Goal: Browse casually: Explore the website without a specific task or goal

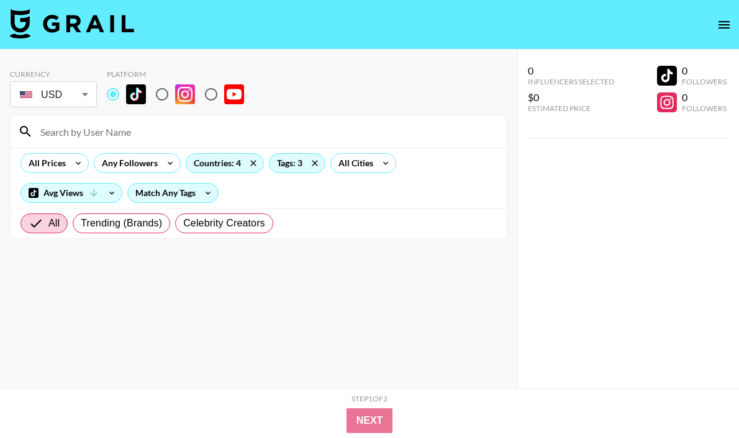
scroll to position [9047, 0]
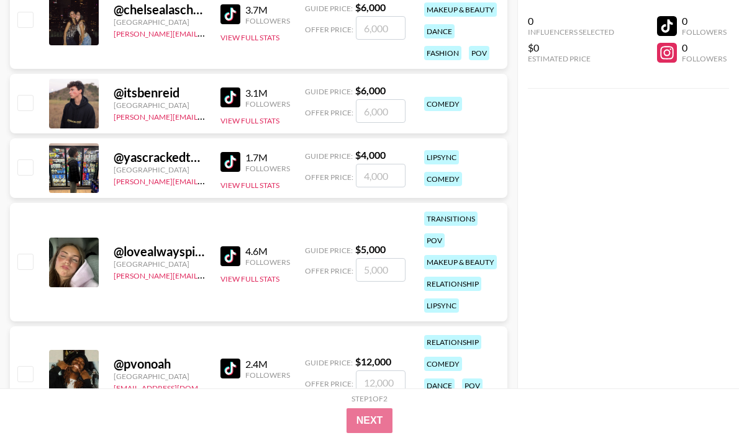
click at [227, 173] on div "1.7M Followers View Full Stats" at bounding box center [255, 169] width 70 height 44
click at [232, 165] on img at bounding box center [230, 162] width 20 height 20
click at [235, 256] on img at bounding box center [230, 257] width 20 height 20
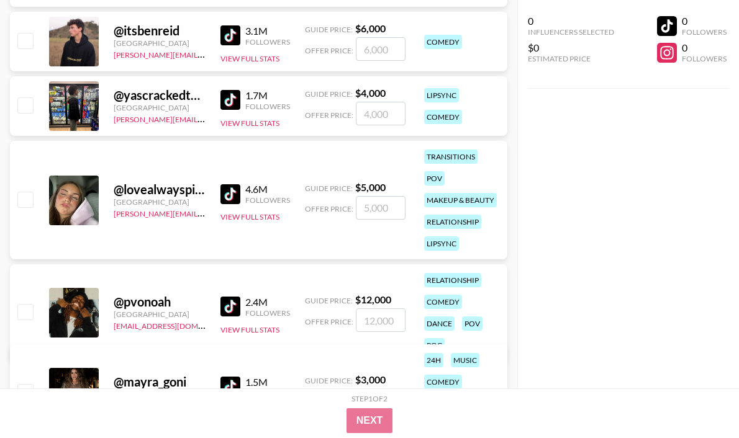
scroll to position [9163, 0]
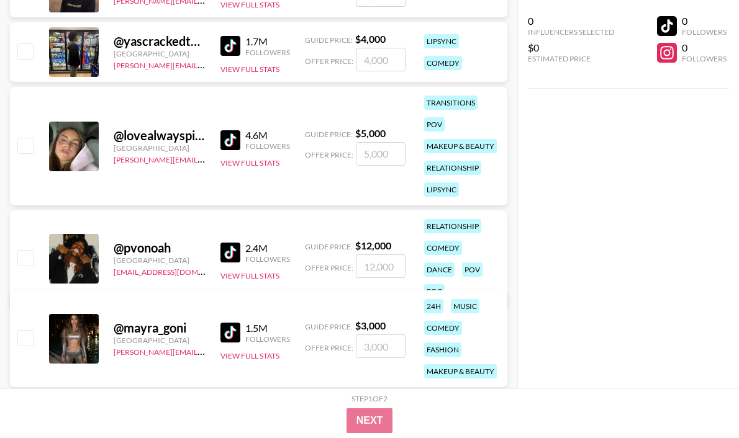
click at [229, 243] on img at bounding box center [230, 253] width 20 height 20
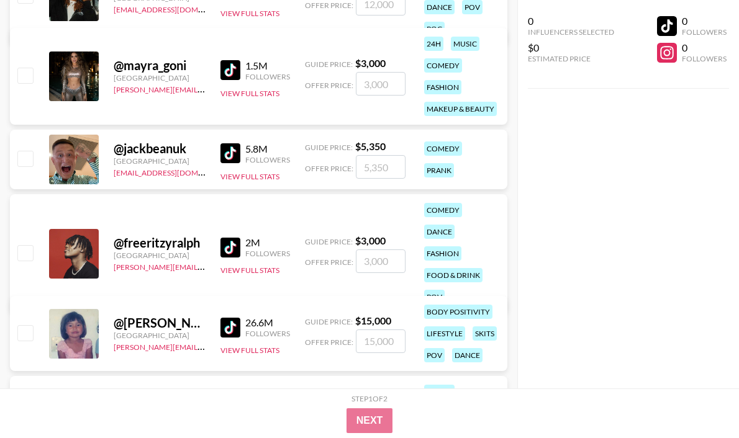
click at [225, 65] on img at bounding box center [230, 70] width 20 height 20
click at [238, 157] on img at bounding box center [230, 153] width 20 height 20
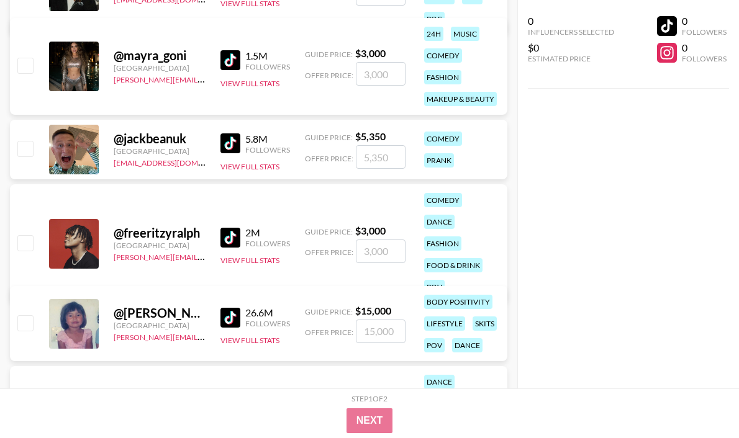
scroll to position [9457, 0]
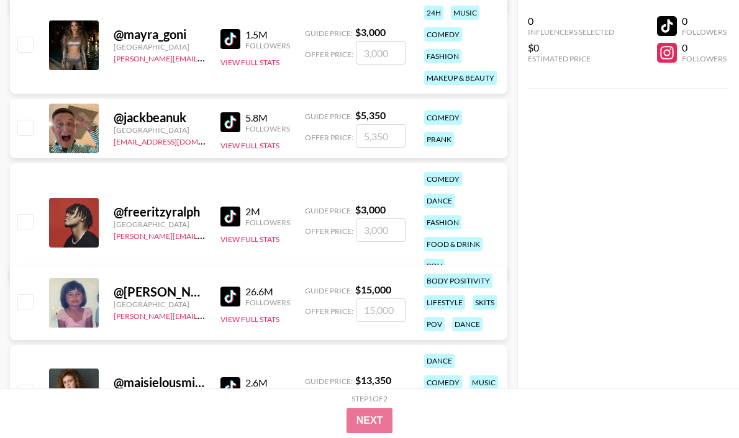
click at [232, 207] on img at bounding box center [230, 217] width 20 height 20
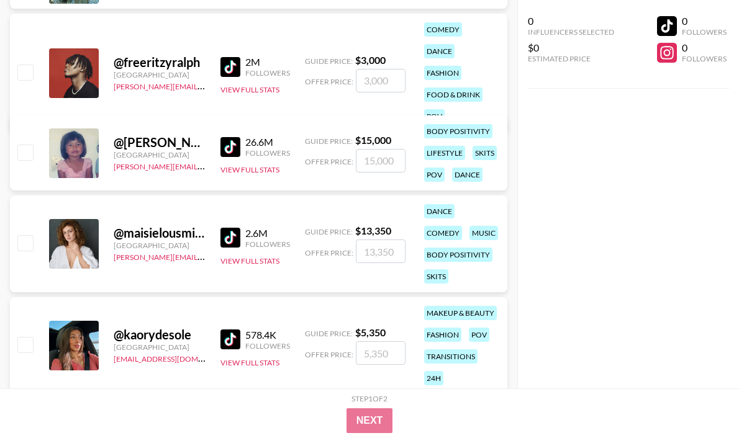
scroll to position [9699, 0]
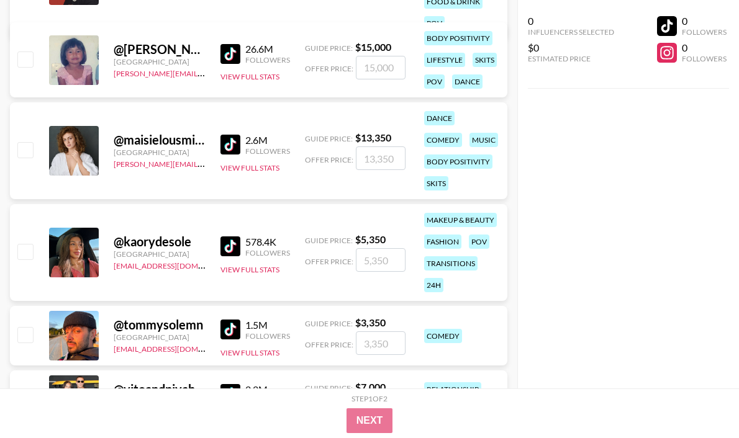
click at [229, 47] on img at bounding box center [230, 54] width 20 height 20
click at [225, 145] on img at bounding box center [230, 145] width 20 height 20
click at [237, 242] on img at bounding box center [230, 247] width 20 height 20
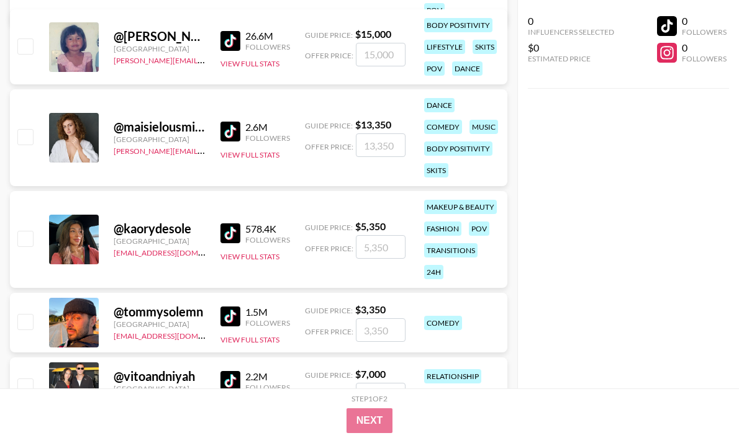
scroll to position [9712, 0]
click at [237, 314] on img at bounding box center [230, 317] width 20 height 20
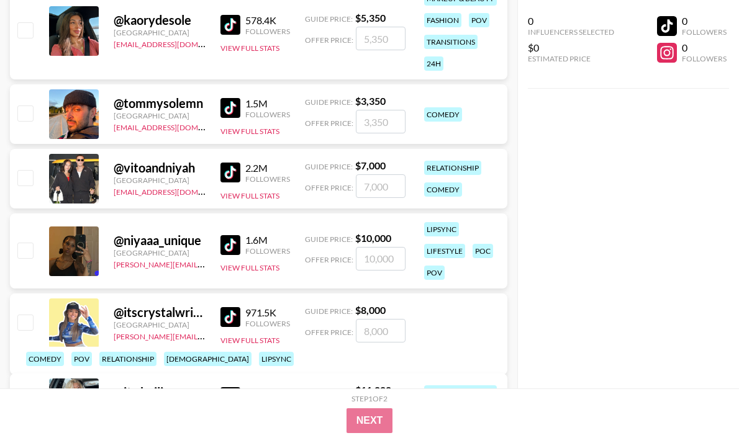
scroll to position [9925, 0]
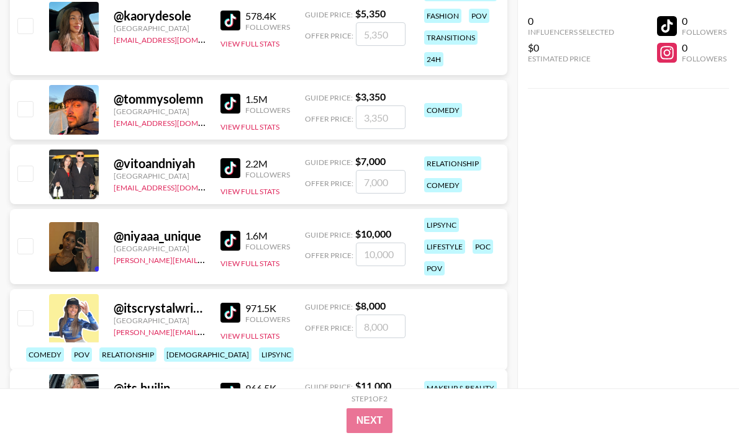
click at [232, 175] on img at bounding box center [230, 168] width 20 height 20
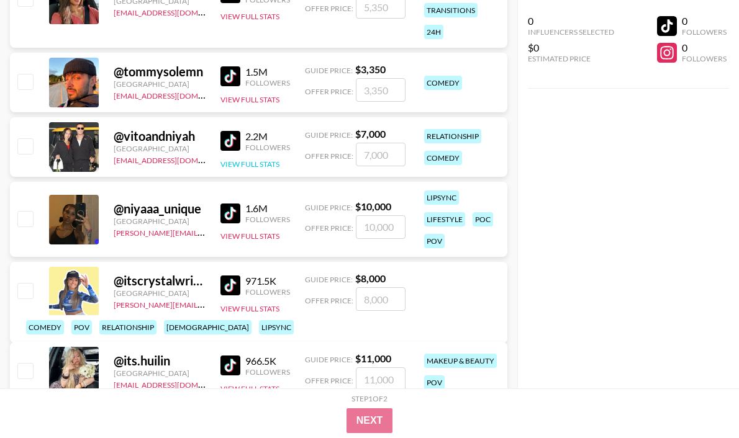
scroll to position [9966, 0]
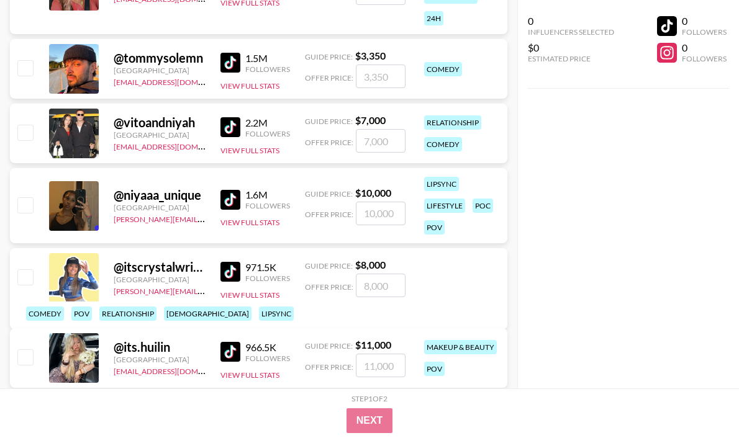
click at [232, 201] on img at bounding box center [230, 200] width 20 height 20
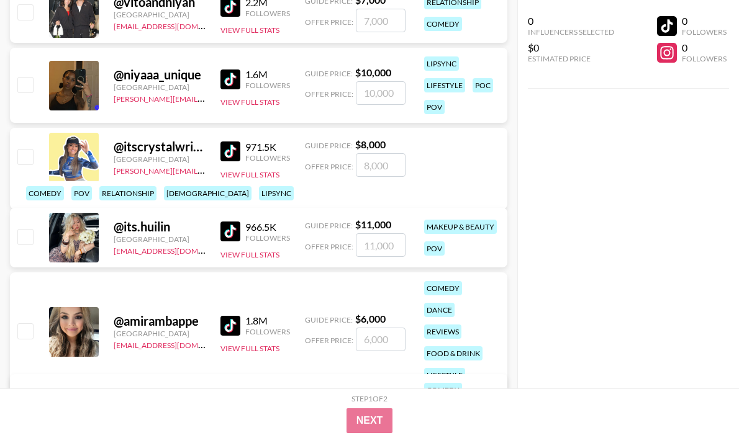
scroll to position [10088, 0]
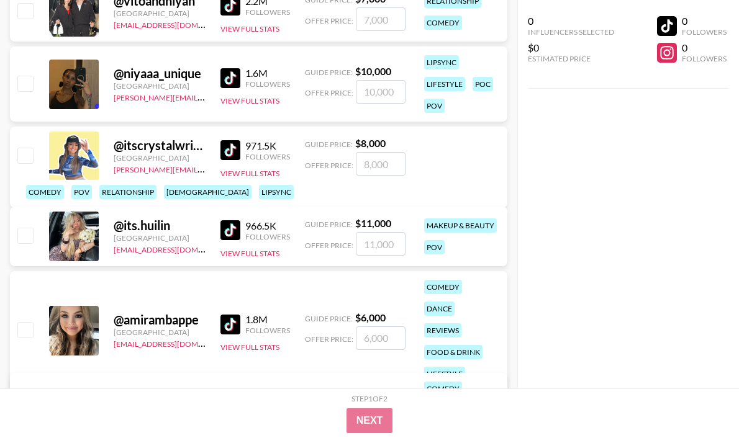
click at [231, 158] on img at bounding box center [230, 150] width 20 height 20
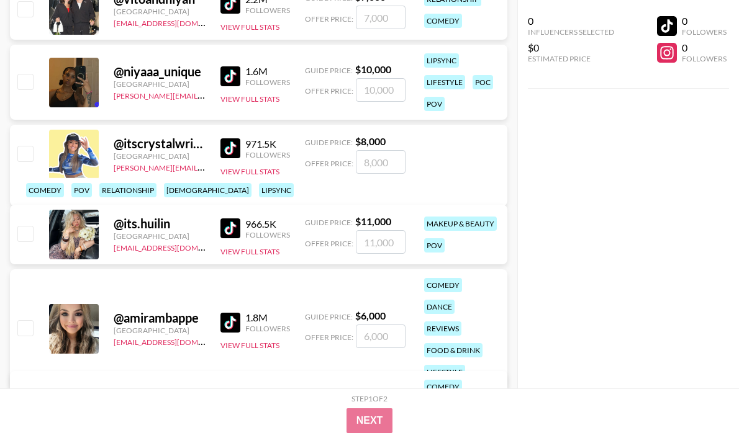
scroll to position [10091, 0]
click at [235, 230] on img at bounding box center [230, 228] width 20 height 20
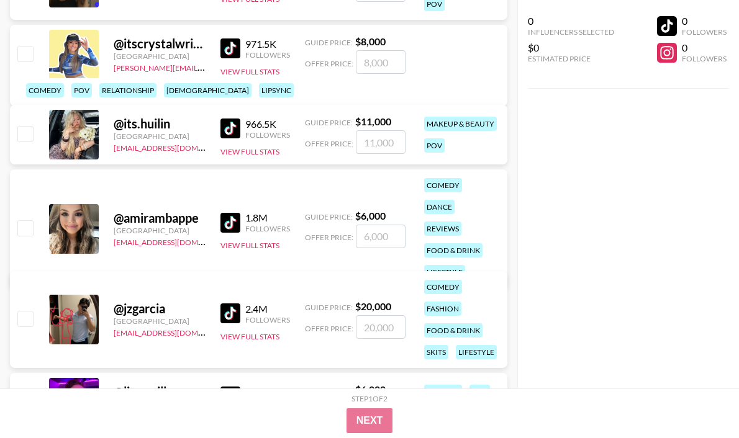
scroll to position [10191, 0]
click at [238, 212] on img at bounding box center [230, 222] width 20 height 20
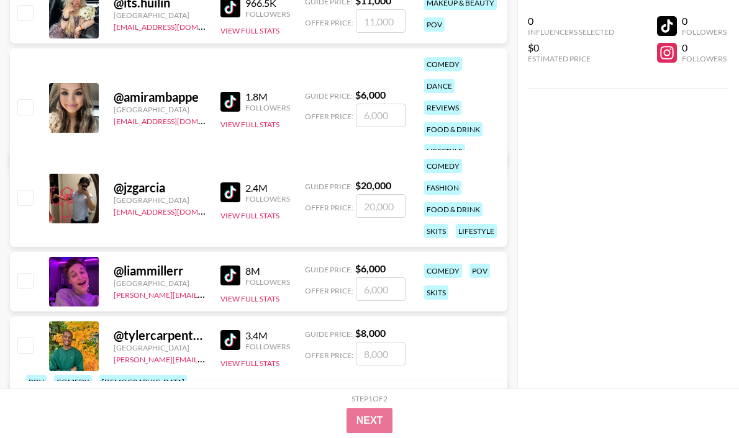
click at [228, 189] on img at bounding box center [230, 193] width 20 height 20
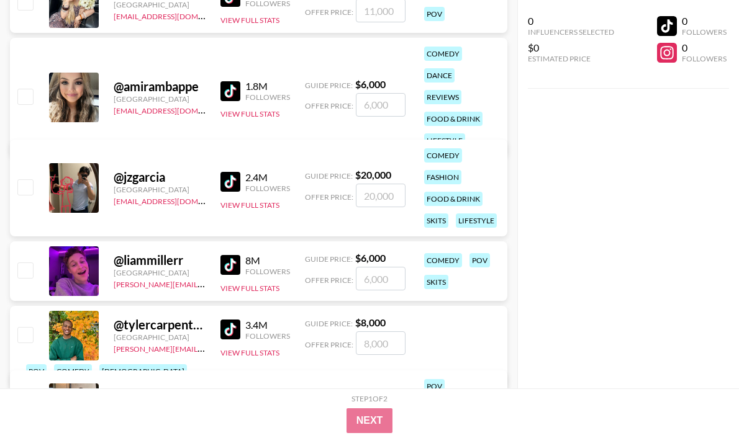
scroll to position [10334, 0]
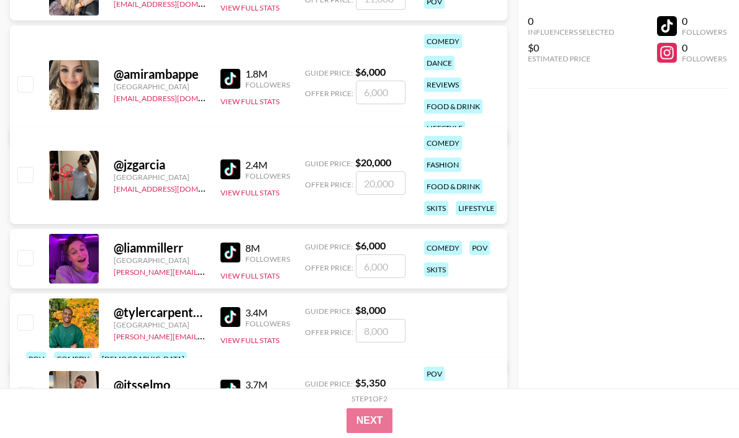
click at [232, 257] on img at bounding box center [230, 253] width 20 height 20
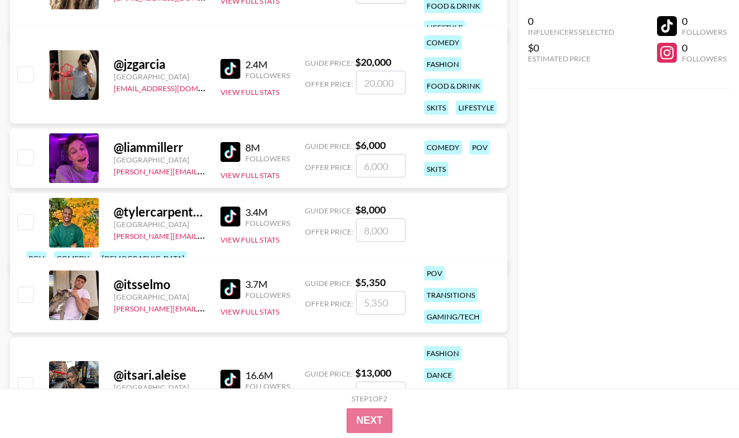
click at [236, 285] on img at bounding box center [230, 289] width 20 height 20
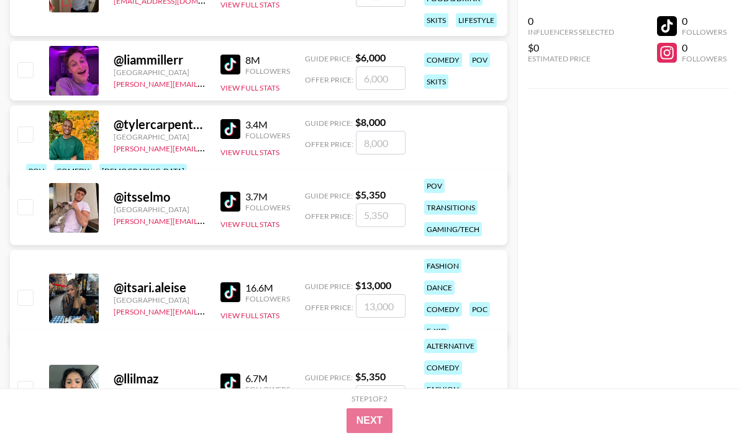
click at [227, 283] on img at bounding box center [230, 293] width 20 height 20
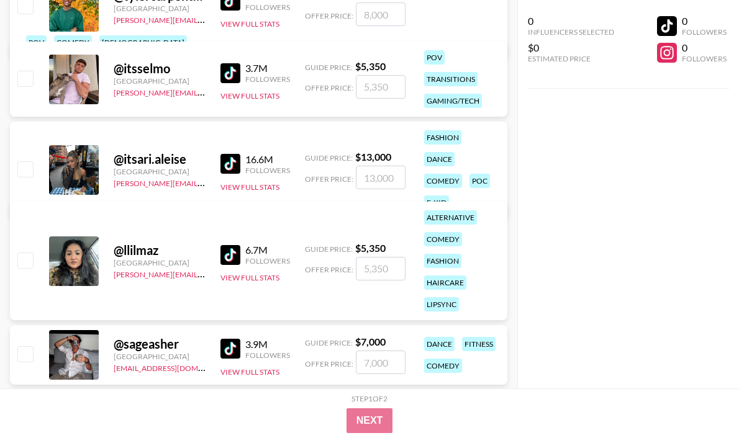
scroll to position [10651, 0]
click at [232, 259] on img at bounding box center [230, 255] width 20 height 20
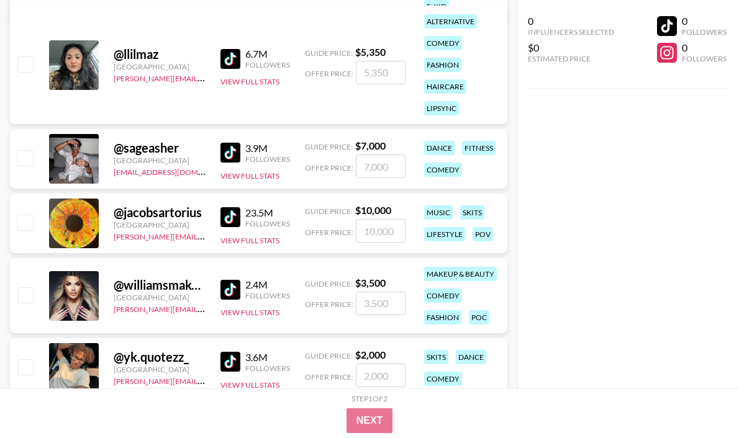
scroll to position [10860, 0]
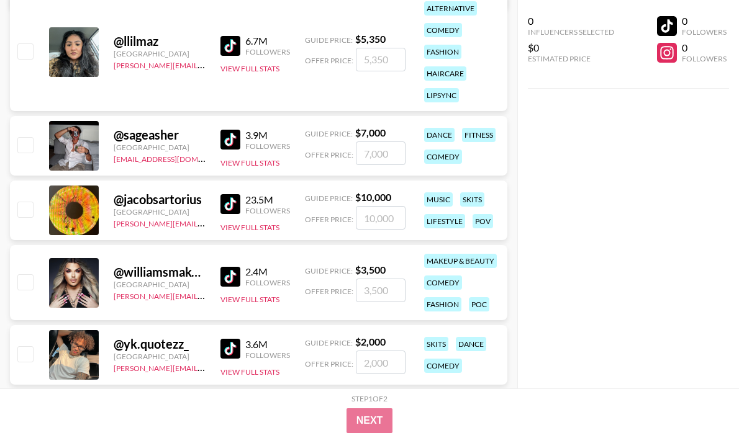
click at [232, 142] on img at bounding box center [230, 140] width 20 height 20
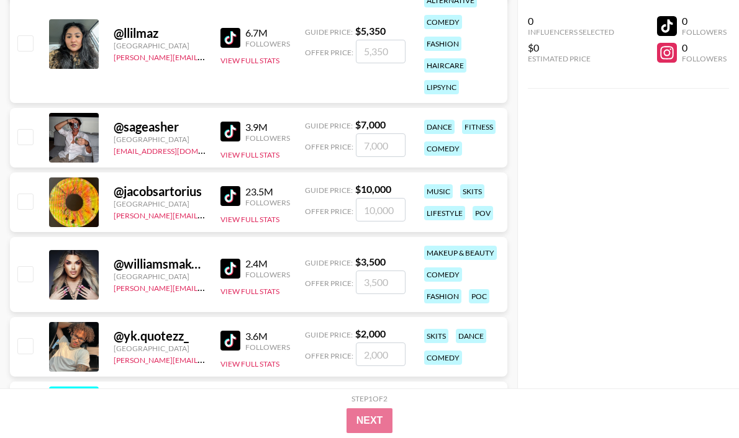
scroll to position [10876, 0]
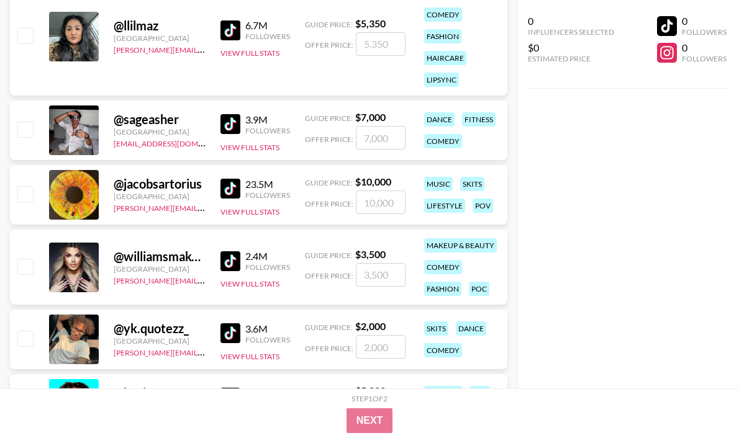
click at [230, 183] on img at bounding box center [230, 189] width 20 height 20
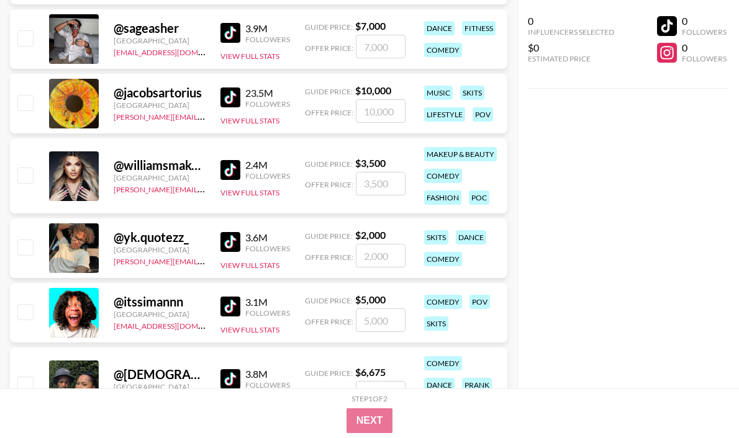
click at [226, 172] on img at bounding box center [230, 170] width 20 height 20
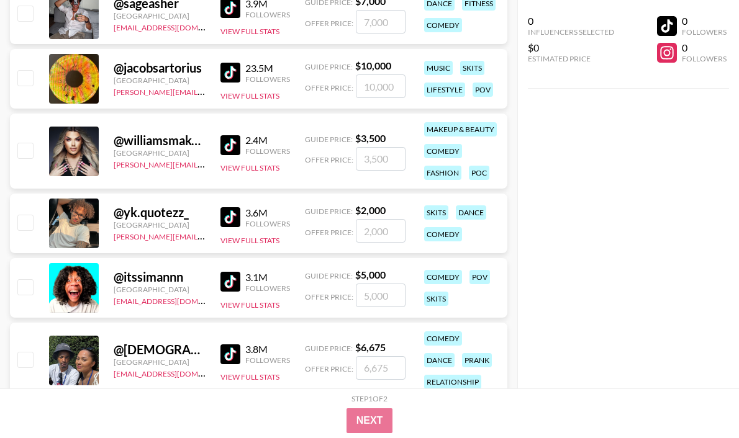
scroll to position [10992, 0]
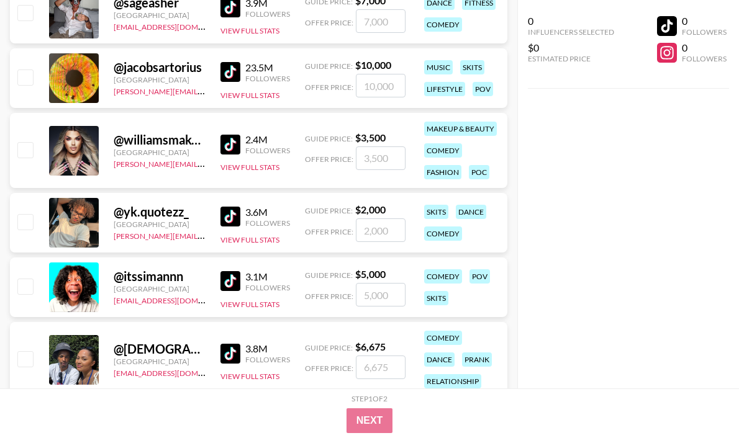
click at [229, 209] on img at bounding box center [230, 217] width 20 height 20
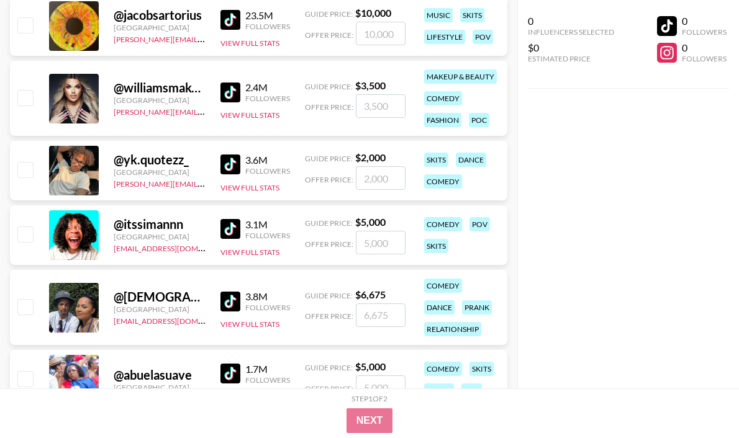
scroll to position [11105, 0]
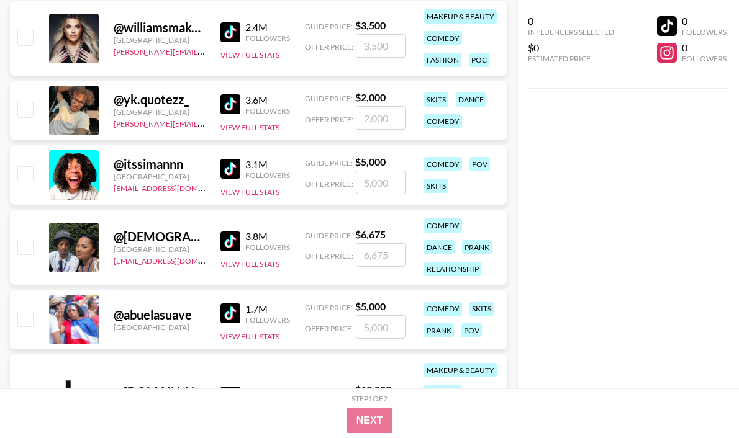
click at [238, 169] on img at bounding box center [230, 169] width 20 height 20
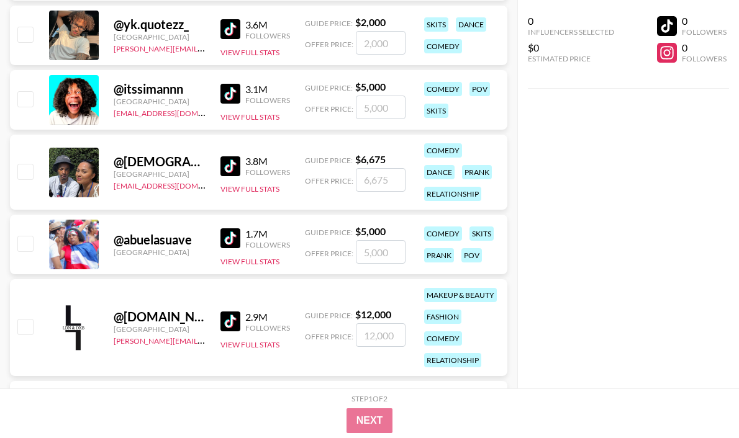
scroll to position [11190, 0]
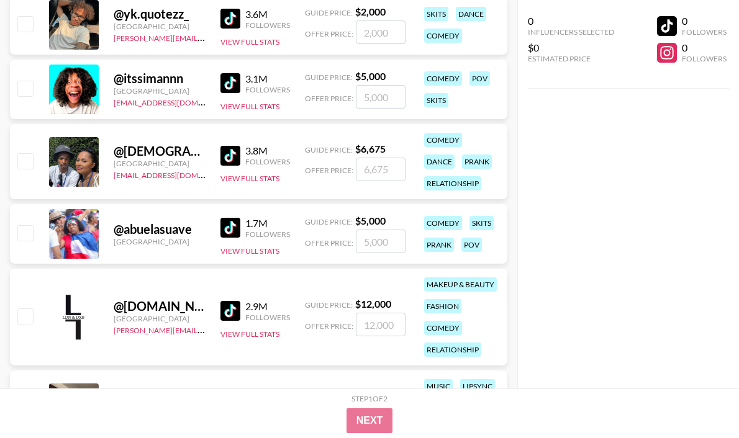
click at [229, 149] on img at bounding box center [230, 156] width 20 height 20
click at [230, 224] on img at bounding box center [230, 228] width 20 height 20
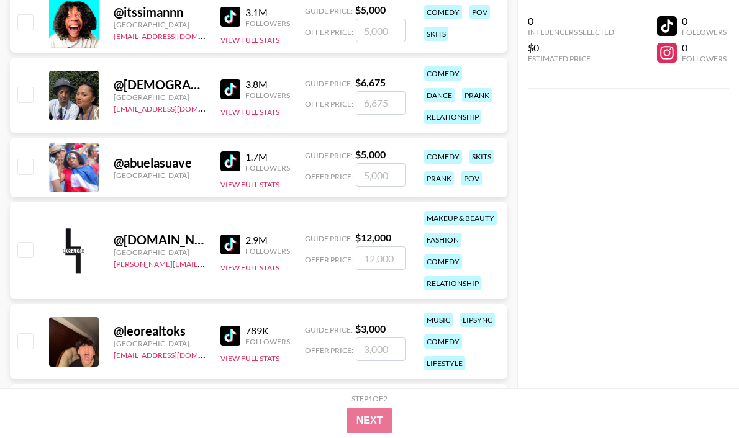
scroll to position [11267, 0]
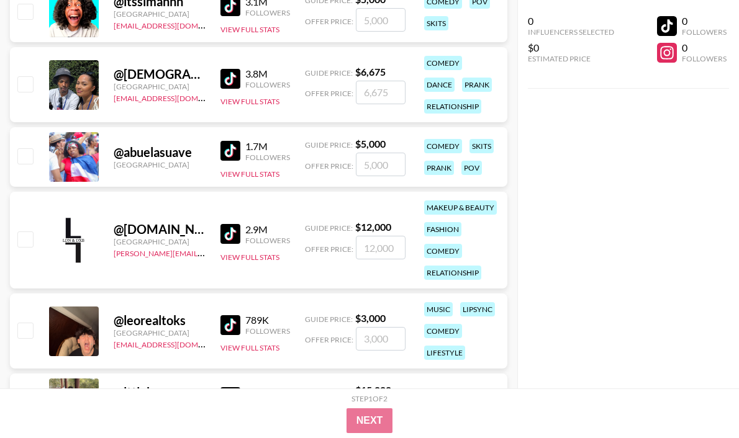
click at [225, 235] on img at bounding box center [230, 234] width 20 height 20
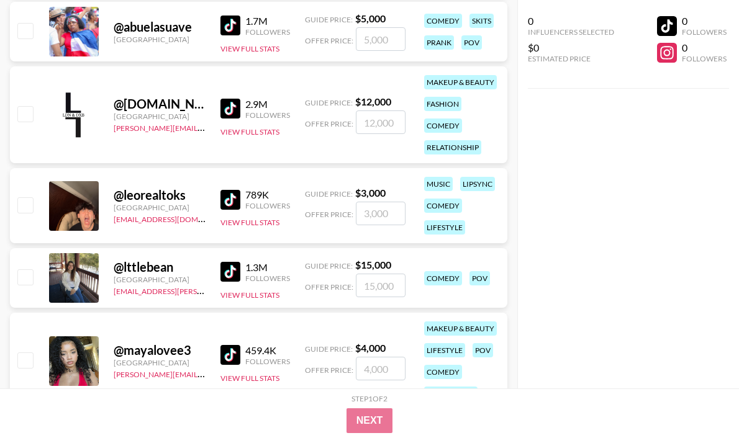
click at [237, 196] on img at bounding box center [230, 200] width 20 height 20
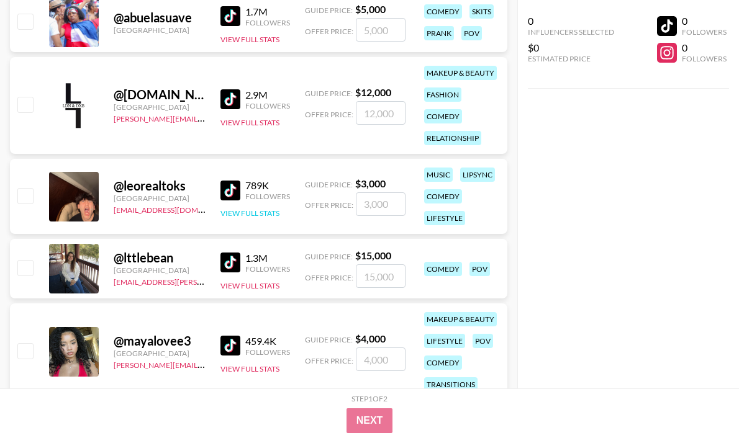
scroll to position [11416, 0]
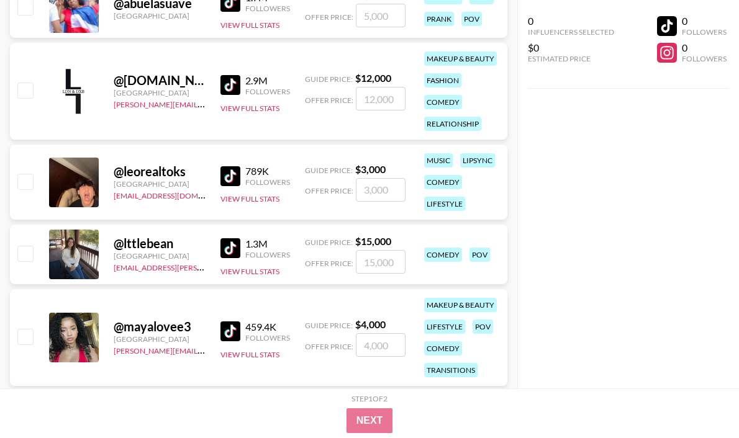
click at [232, 248] on img at bounding box center [230, 248] width 20 height 20
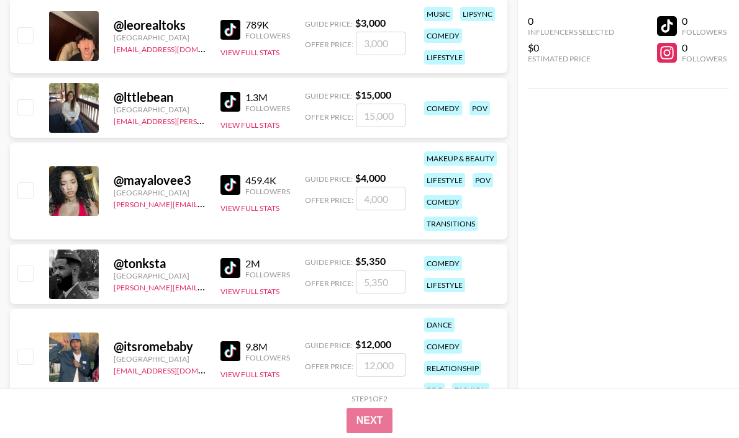
scroll to position [11575, 0]
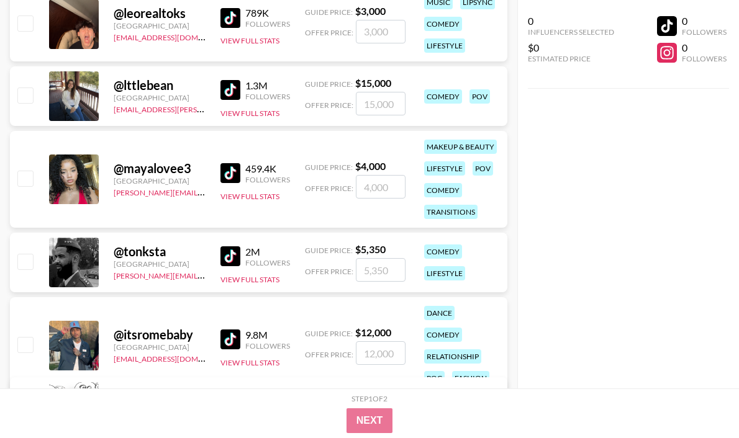
click at [226, 173] on img at bounding box center [230, 173] width 20 height 20
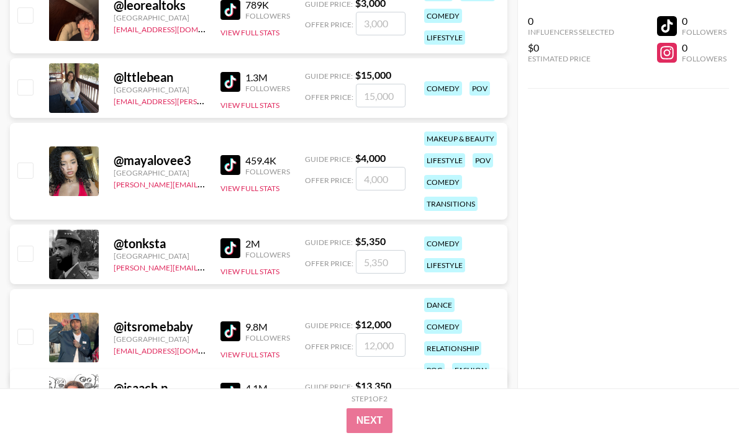
scroll to position [11600, 0]
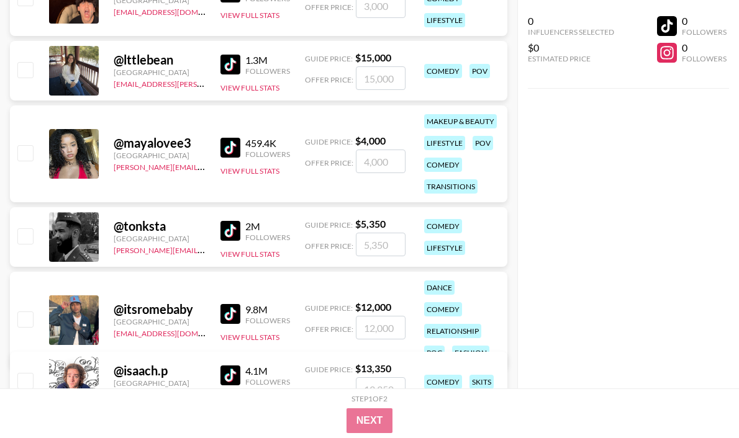
click at [227, 226] on img at bounding box center [230, 231] width 20 height 20
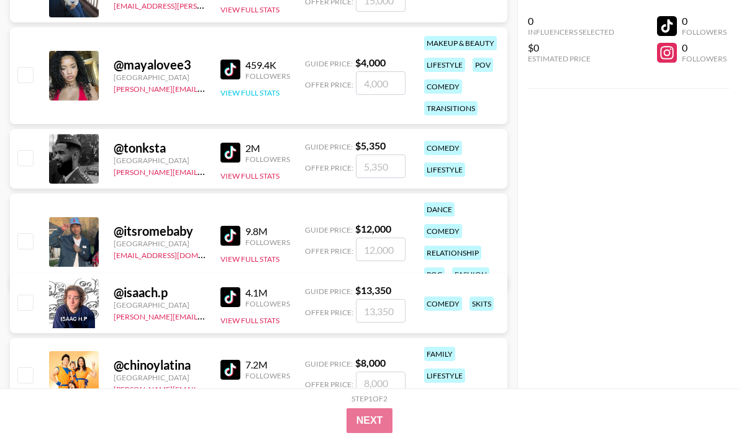
scroll to position [11687, 0]
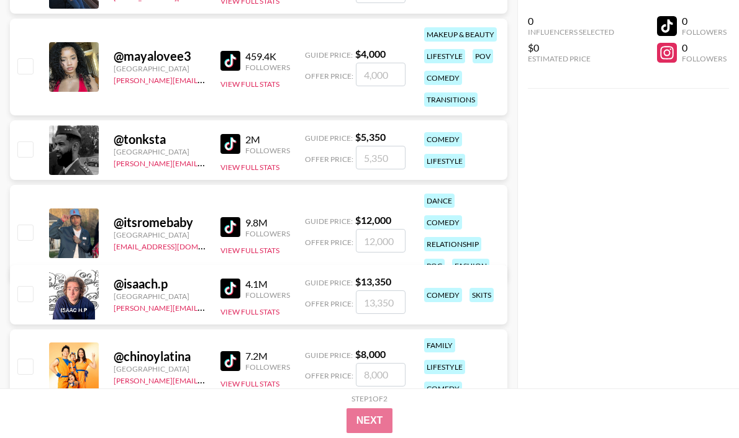
click at [230, 225] on img at bounding box center [230, 227] width 20 height 20
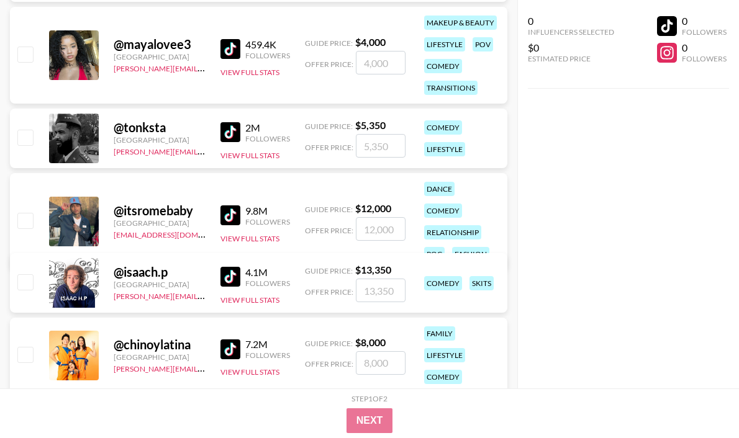
scroll to position [11774, 0]
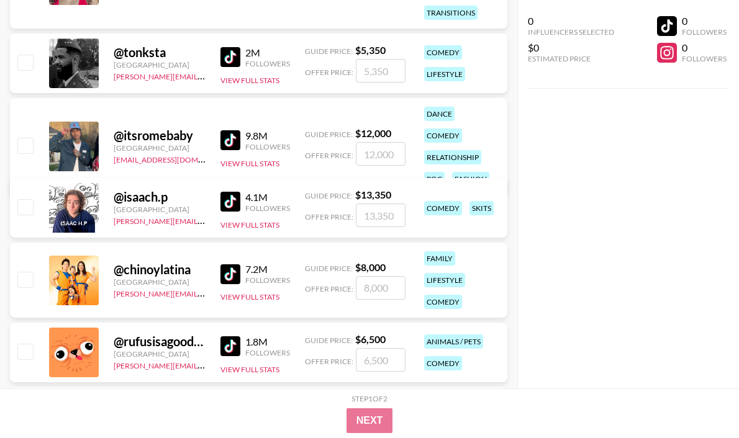
click at [226, 197] on img at bounding box center [230, 202] width 20 height 20
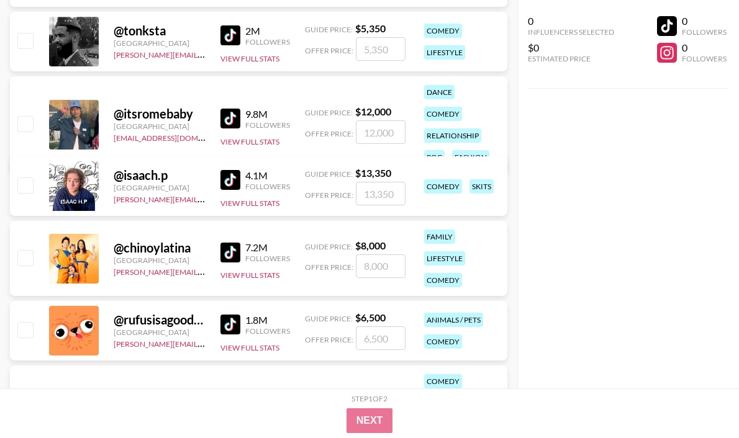
scroll to position [11798, 0]
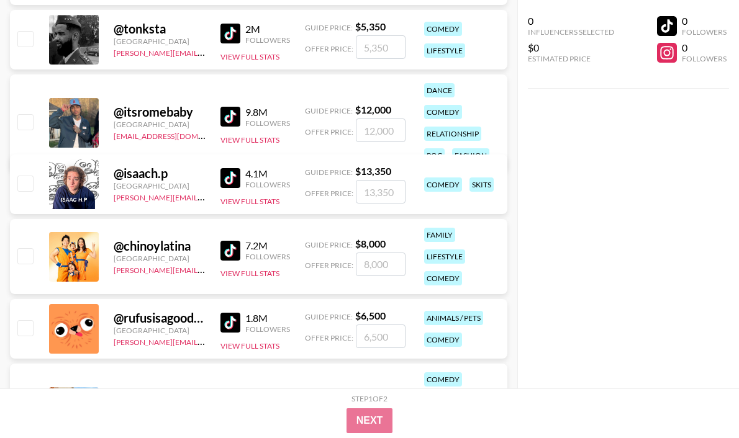
click at [227, 245] on img at bounding box center [230, 251] width 20 height 20
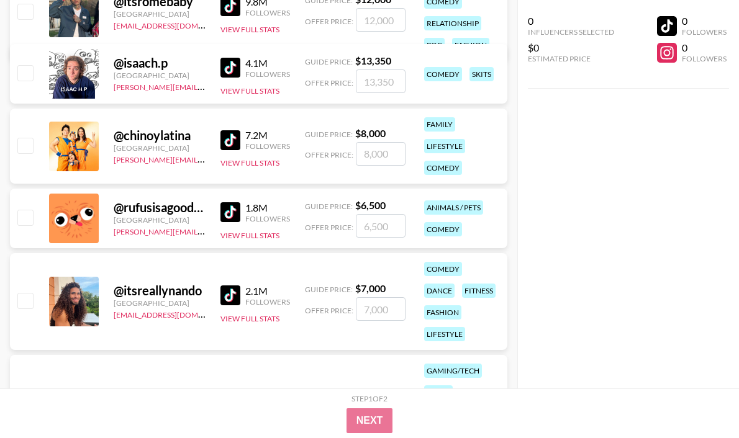
scroll to position [11909, 0]
click at [231, 220] on img at bounding box center [230, 212] width 20 height 20
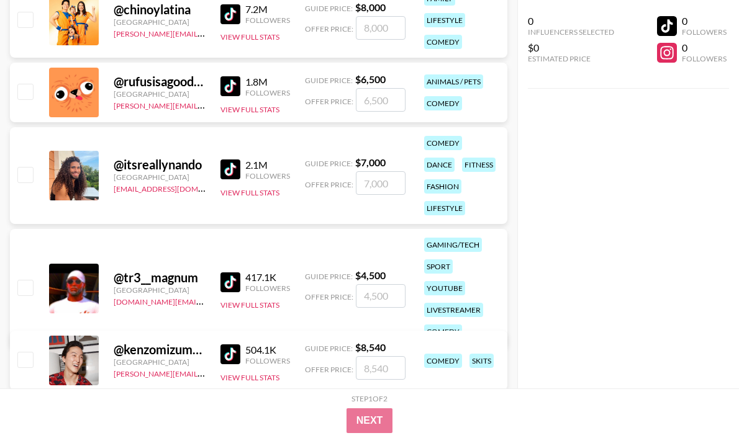
click at [234, 170] on img at bounding box center [230, 170] width 20 height 20
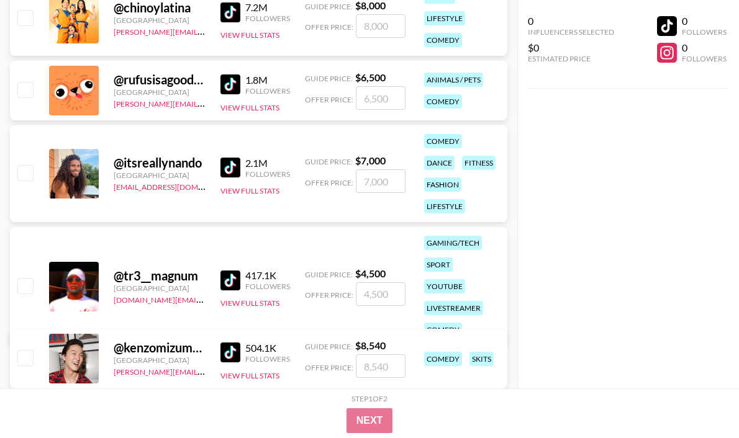
scroll to position [12063, 0]
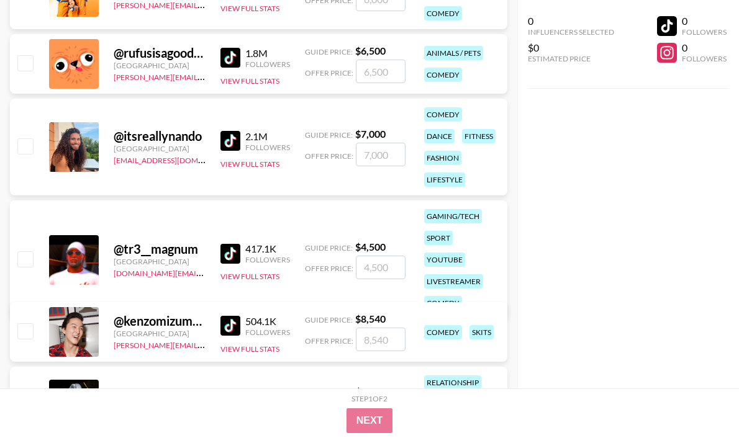
click at [232, 244] on img at bounding box center [230, 254] width 20 height 20
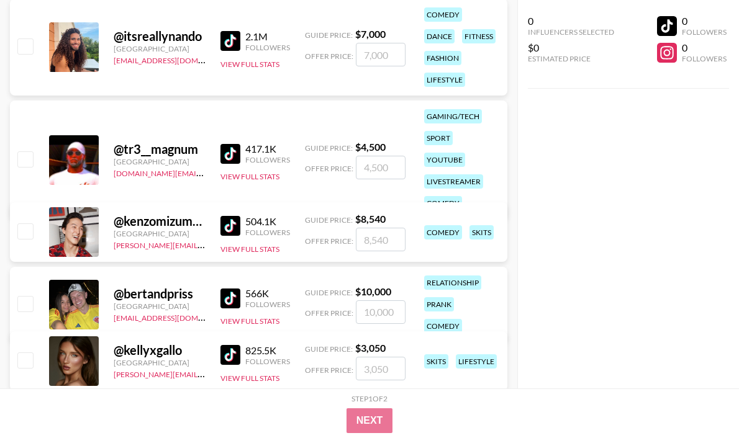
scroll to position [12163, 0]
click at [237, 220] on img at bounding box center [230, 225] width 20 height 20
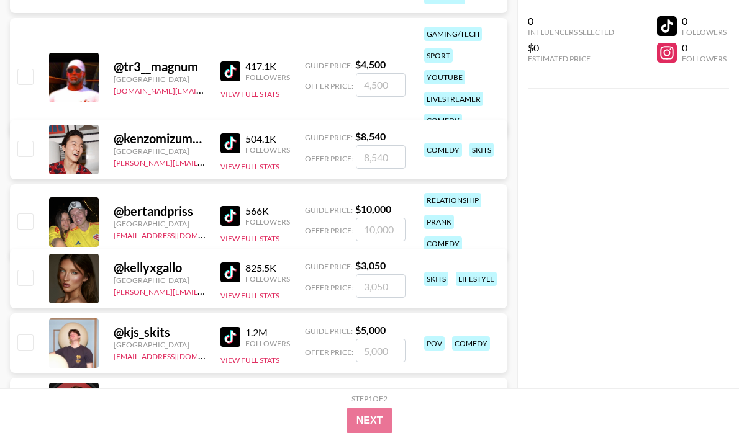
scroll to position [12247, 0]
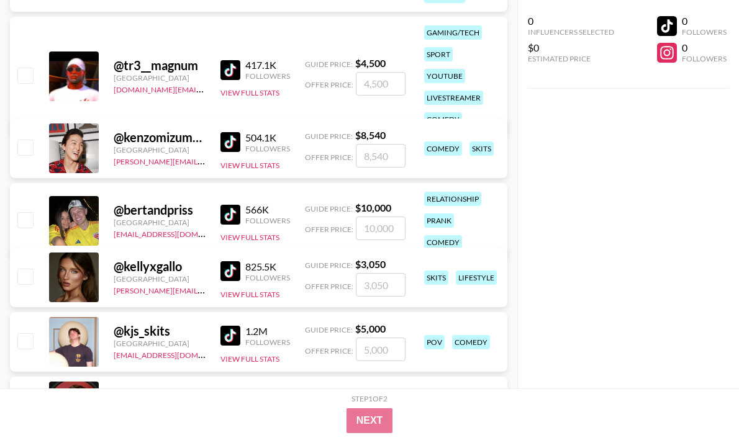
click at [232, 207] on img at bounding box center [230, 215] width 20 height 20
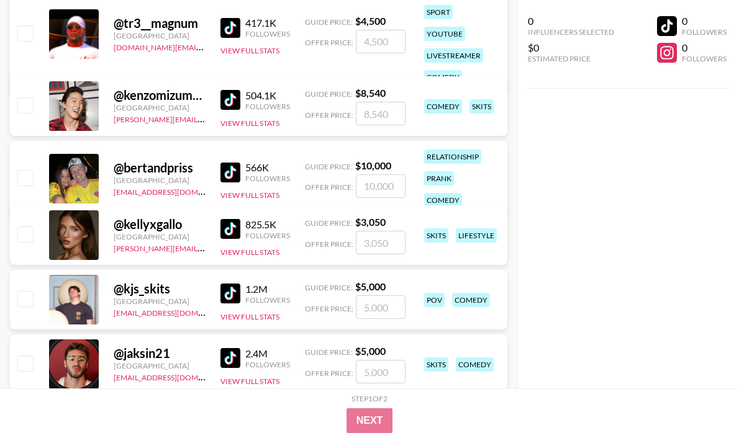
scroll to position [12340, 0]
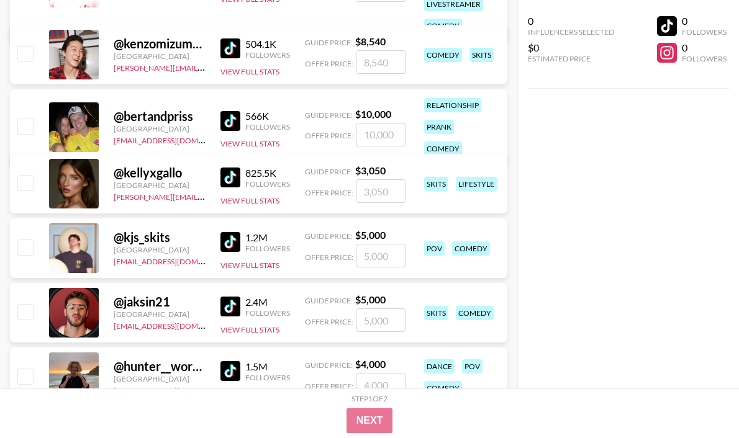
click at [227, 172] on img at bounding box center [230, 178] width 20 height 20
click at [235, 243] on img at bounding box center [230, 242] width 20 height 20
click at [227, 304] on img at bounding box center [230, 307] width 20 height 20
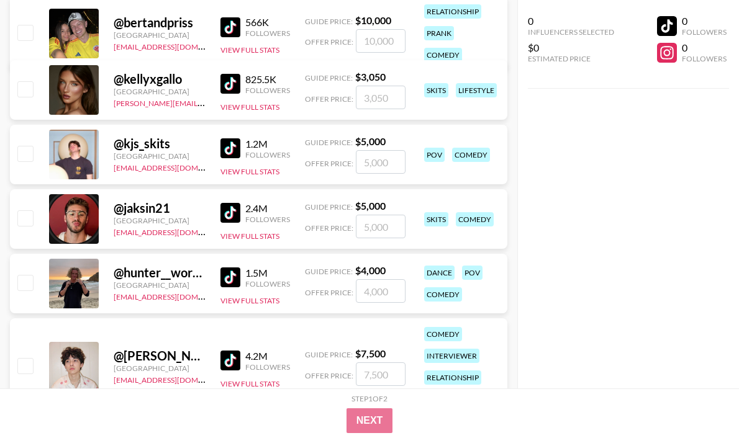
scroll to position [12441, 0]
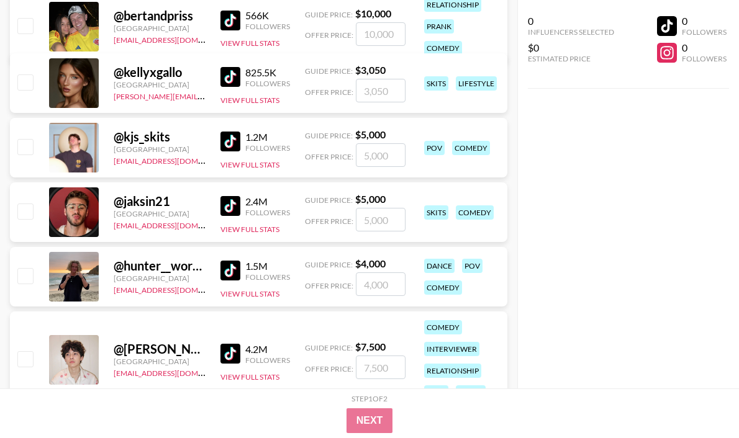
click at [235, 263] on img at bounding box center [230, 271] width 20 height 20
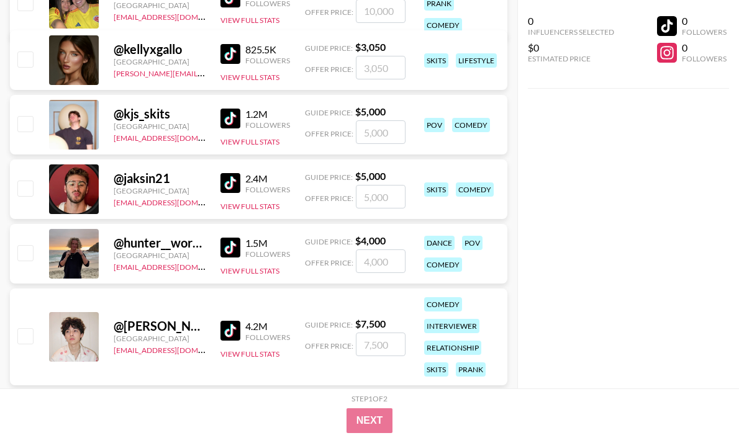
scroll to position [12547, 0]
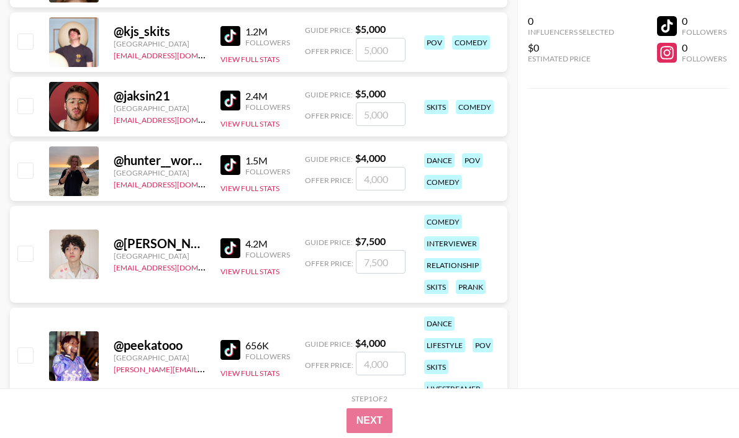
click at [231, 243] on img at bounding box center [230, 248] width 20 height 20
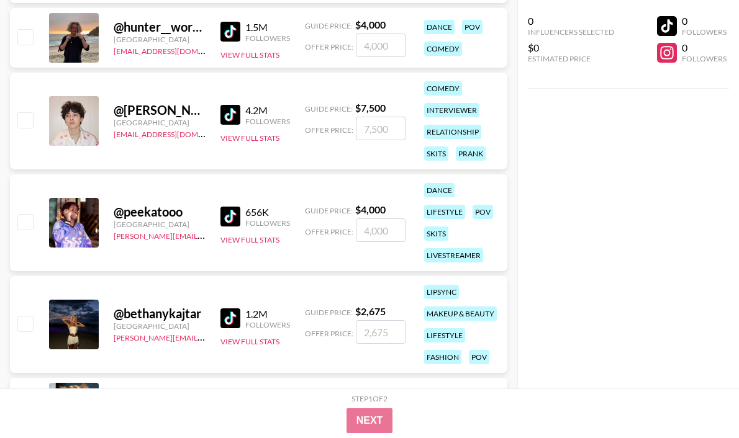
scroll to position [12699, 0]
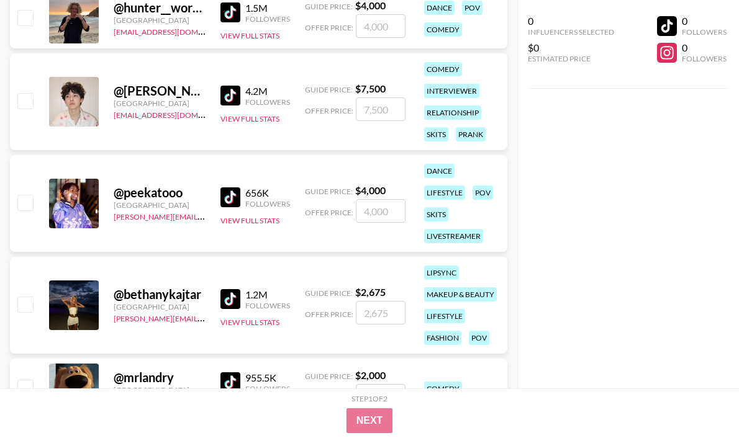
click at [233, 200] on img at bounding box center [230, 198] width 20 height 20
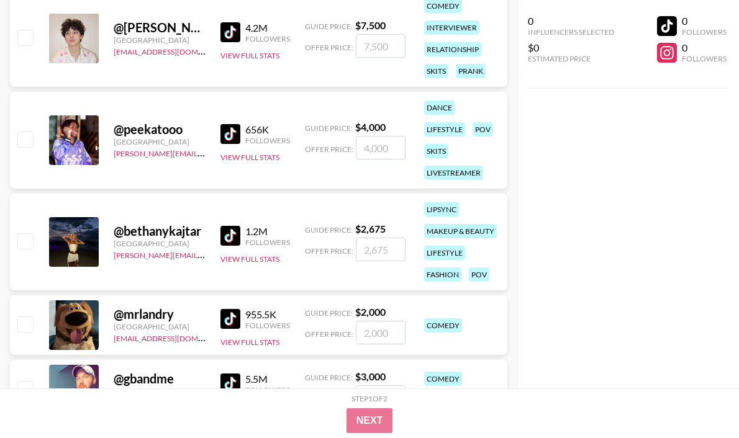
scroll to position [12763, 0]
click at [234, 240] on img at bounding box center [230, 236] width 20 height 20
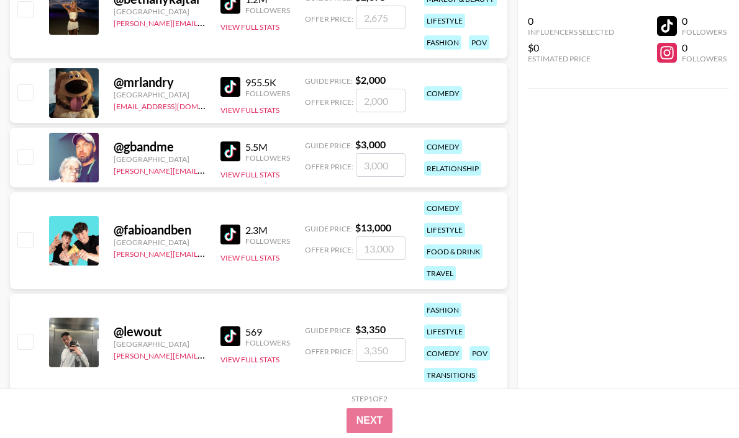
scroll to position [13019, 0]
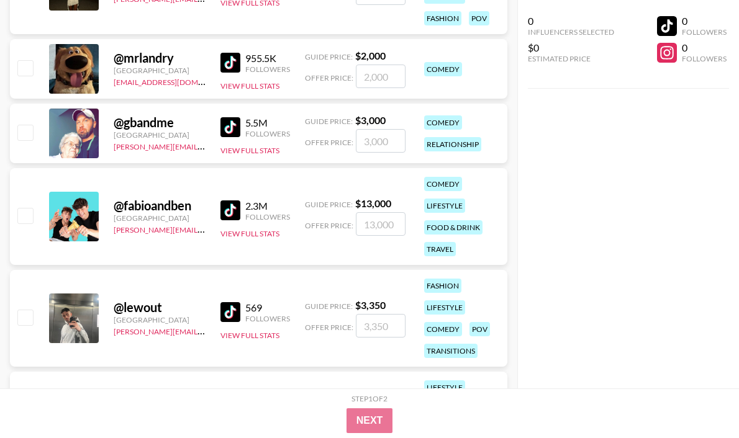
click at [232, 214] on img at bounding box center [230, 211] width 20 height 20
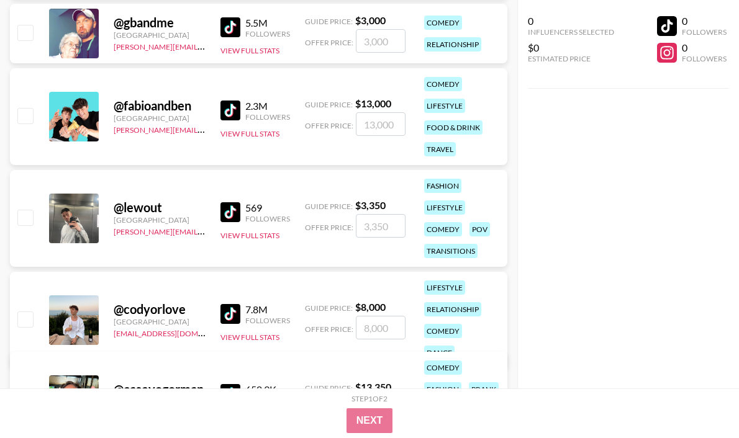
click at [237, 211] on img at bounding box center [230, 212] width 20 height 20
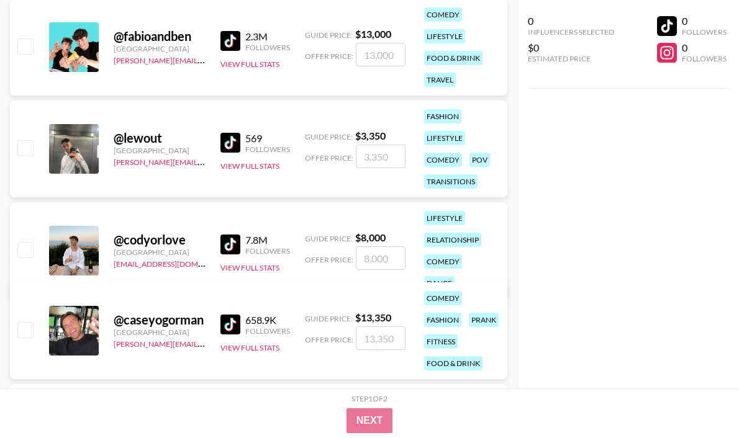
scroll to position [13206, 0]
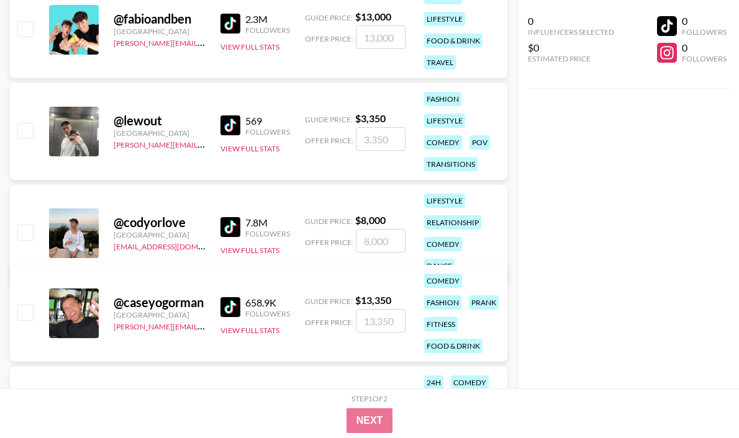
click at [232, 217] on img at bounding box center [230, 227] width 20 height 20
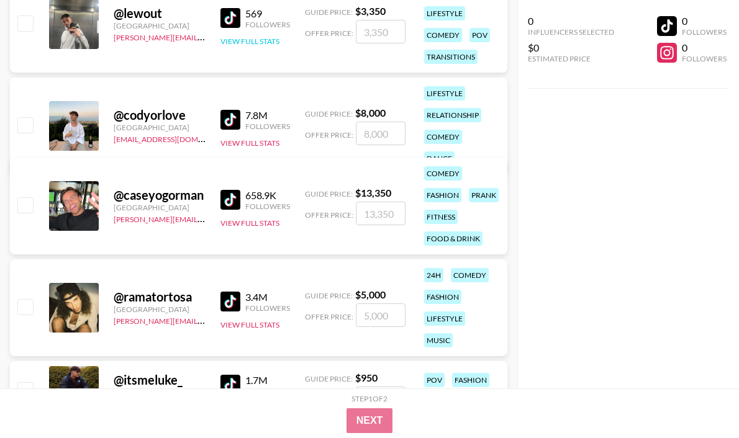
scroll to position [13322, 0]
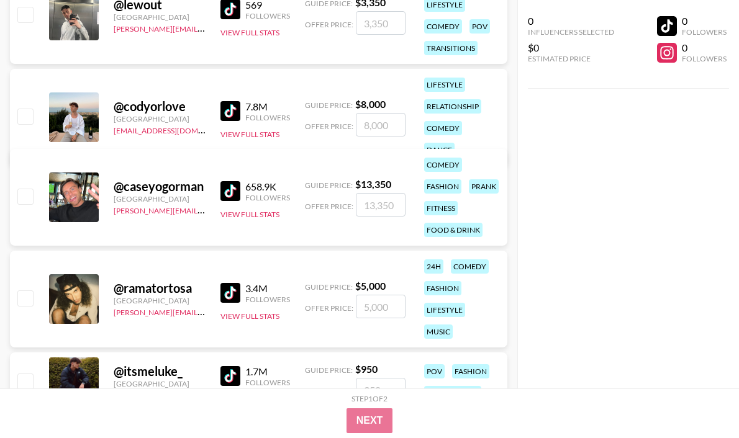
click at [224, 188] on img at bounding box center [230, 191] width 20 height 20
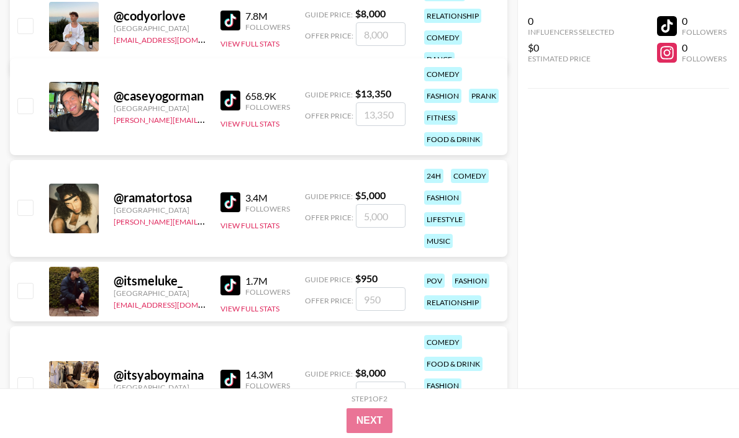
scroll to position [13423, 0]
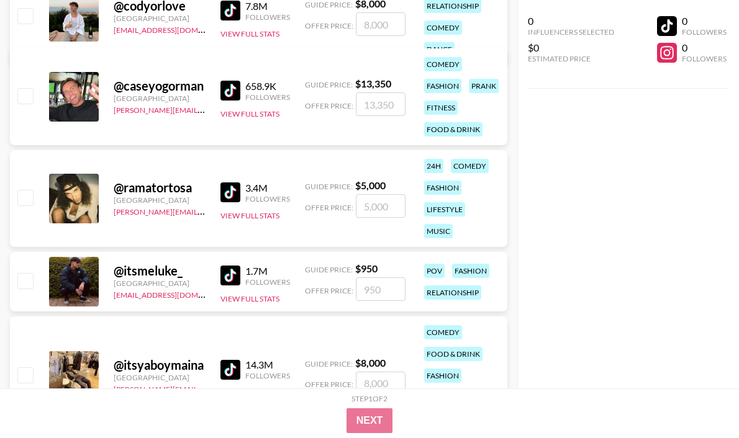
click at [228, 192] on img at bounding box center [230, 193] width 20 height 20
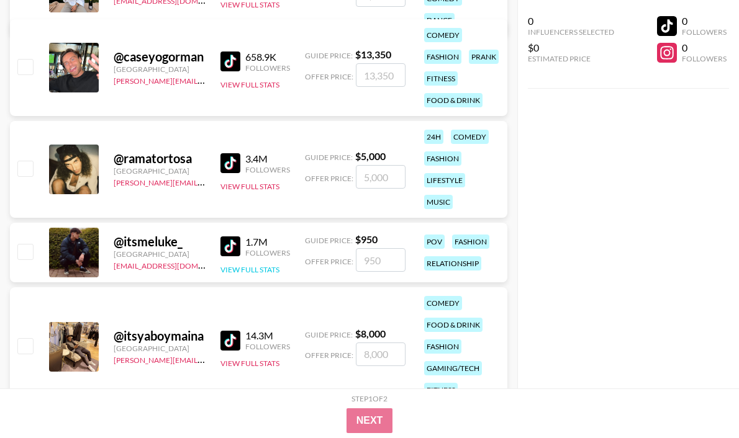
scroll to position [13474, 0]
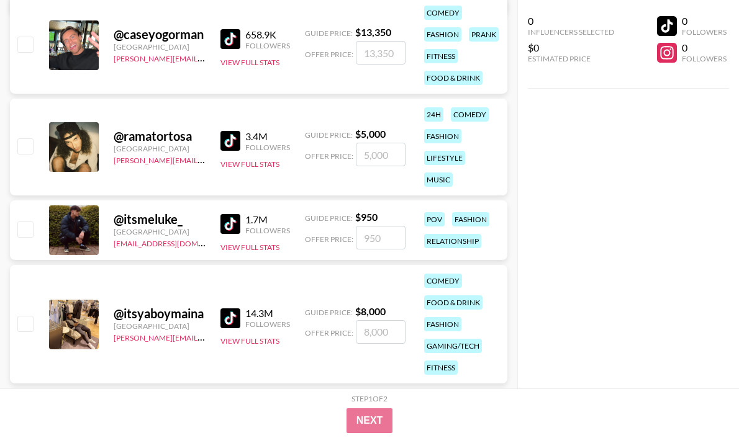
click at [227, 226] on img at bounding box center [230, 224] width 20 height 20
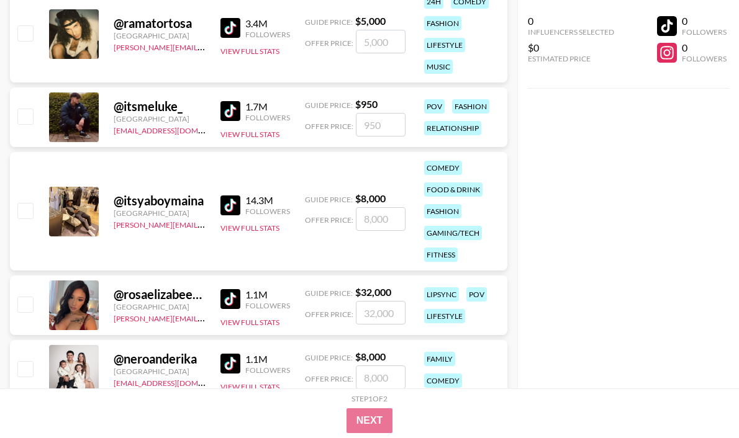
scroll to position [13636, 0]
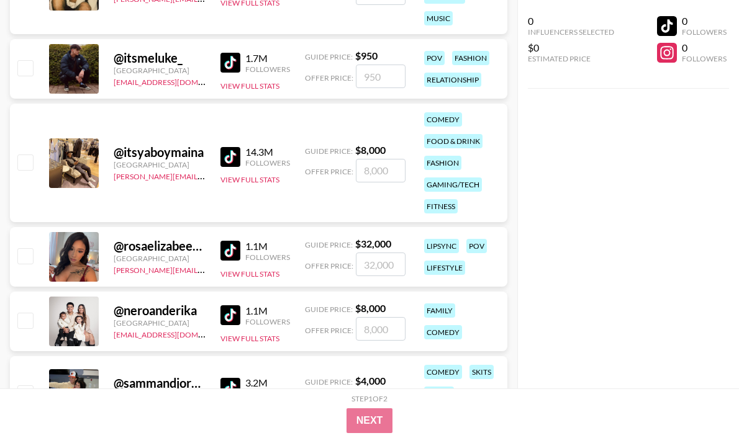
click at [220, 156] on img at bounding box center [230, 157] width 20 height 20
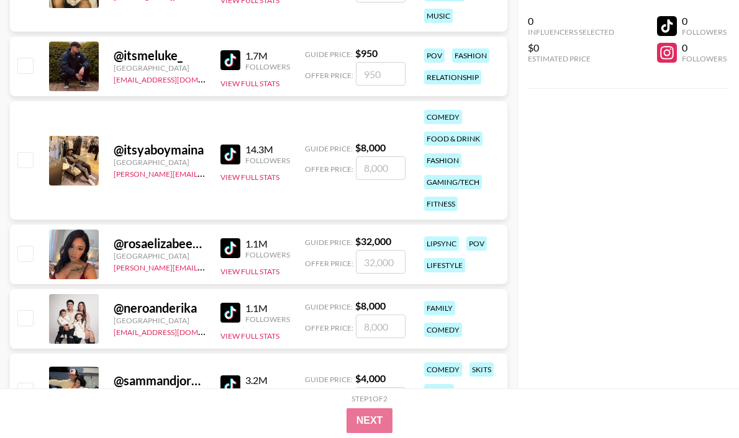
scroll to position [13638, 0]
click at [232, 255] on img at bounding box center [230, 248] width 20 height 20
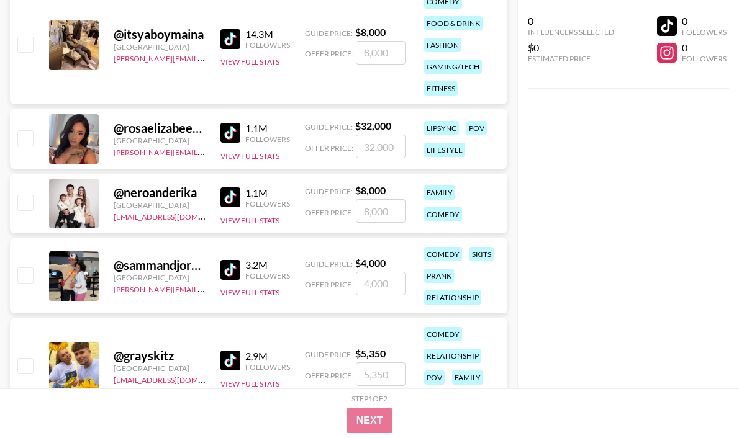
scroll to position [13754, 0]
click at [233, 205] on img at bounding box center [230, 198] width 20 height 20
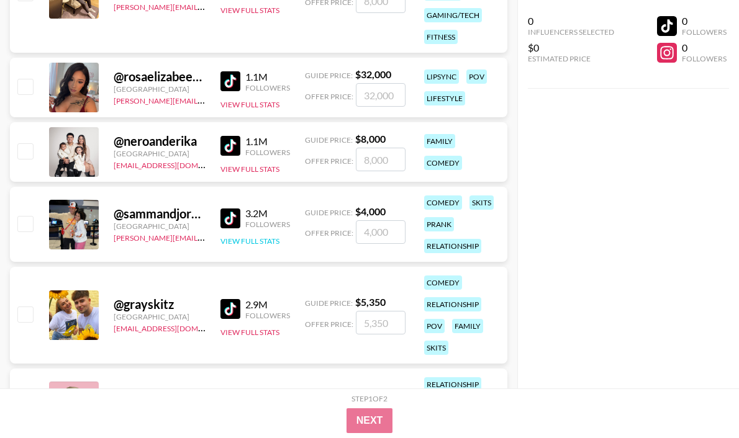
scroll to position [13805, 0]
click at [224, 210] on img at bounding box center [230, 219] width 20 height 20
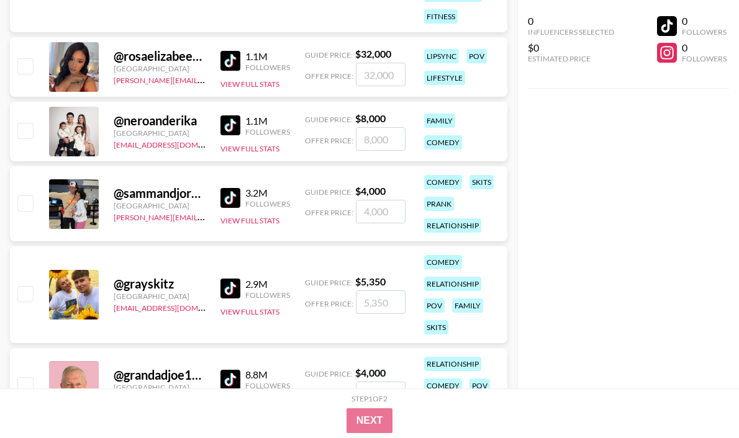
click at [228, 288] on img at bounding box center [230, 289] width 20 height 20
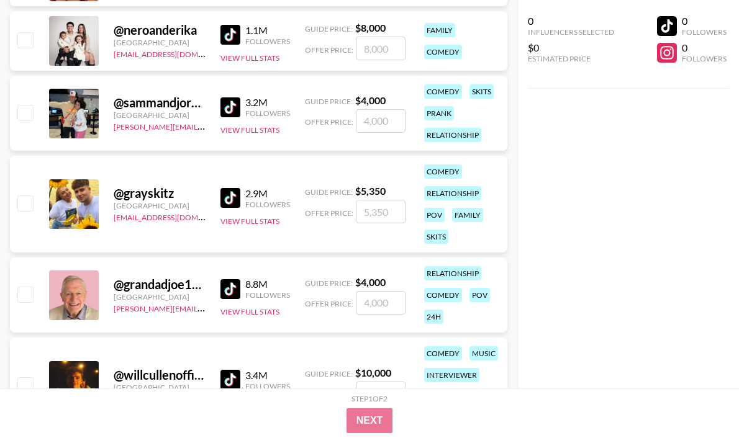
scroll to position [13941, 0]
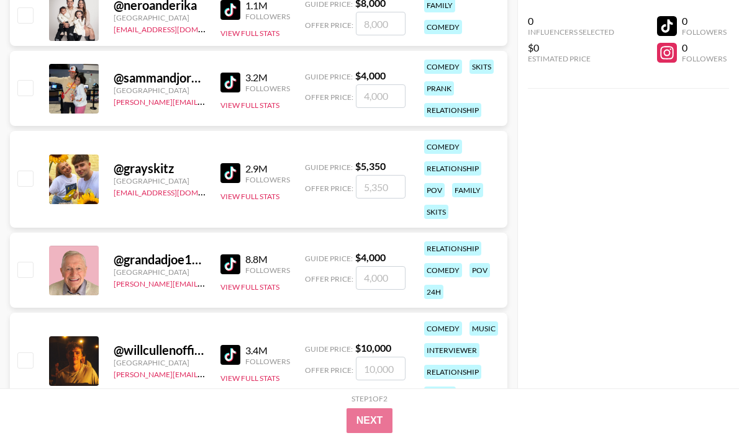
click at [232, 265] on img at bounding box center [230, 265] width 20 height 20
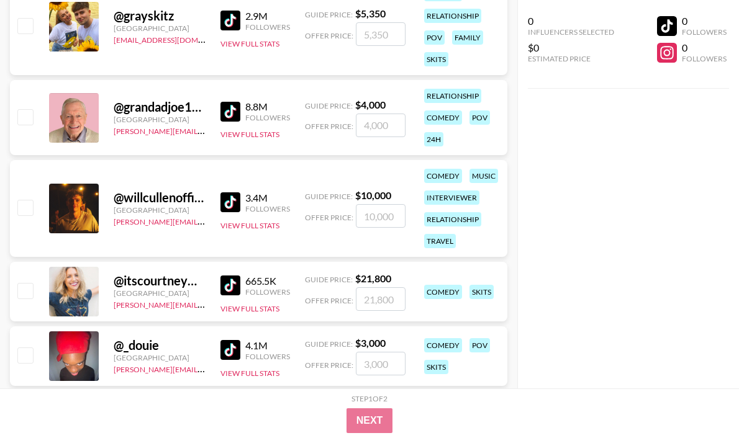
scroll to position [14095, 0]
click at [233, 208] on img at bounding box center [230, 202] width 20 height 20
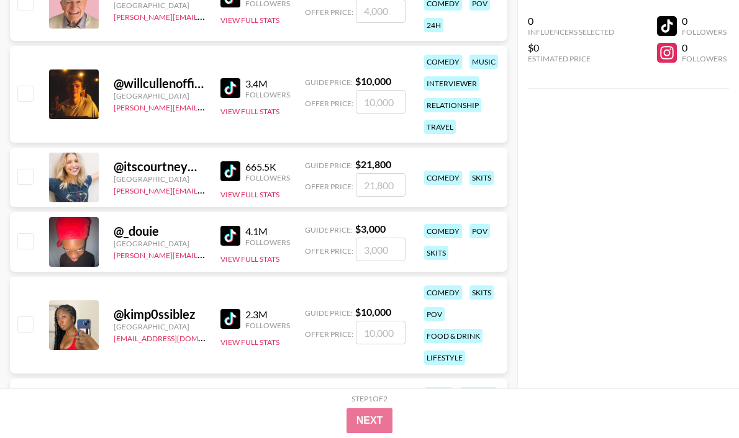
scroll to position [14214, 0]
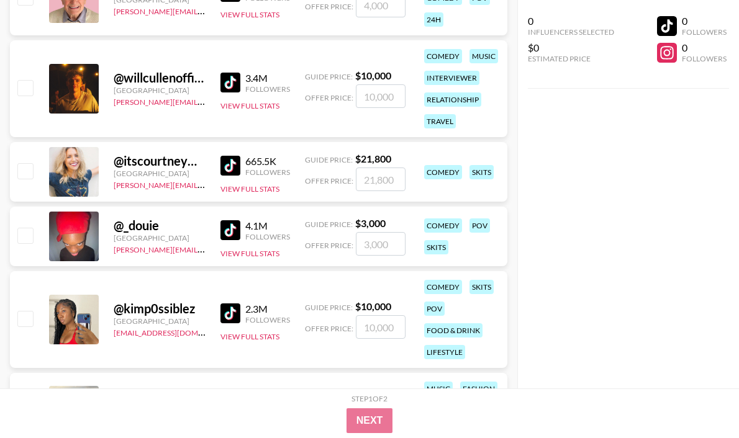
click at [226, 164] on img at bounding box center [230, 166] width 20 height 20
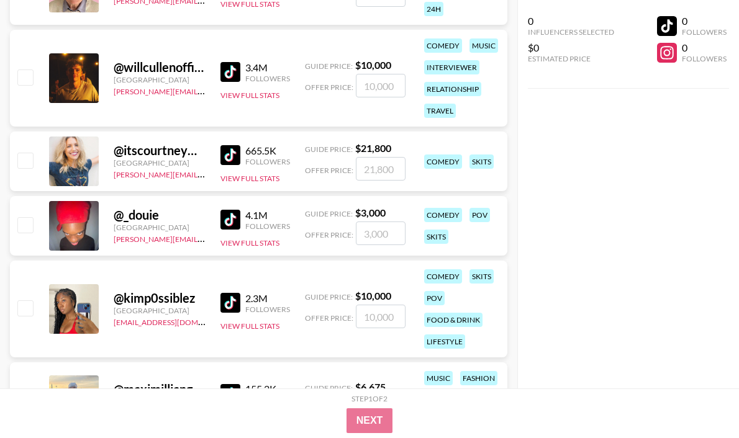
scroll to position [14237, 0]
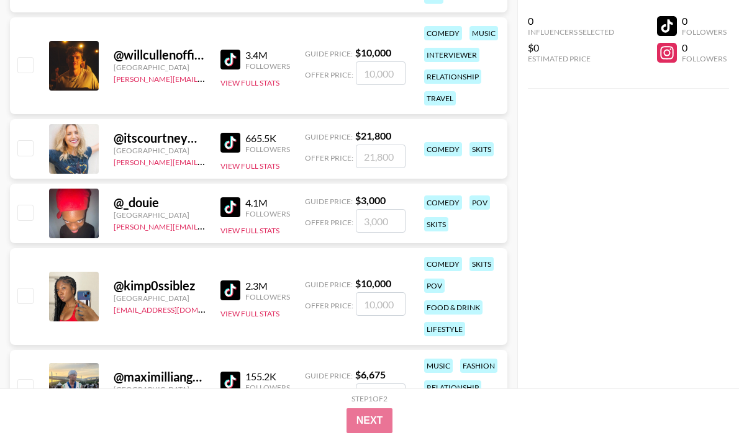
click at [230, 203] on img at bounding box center [230, 207] width 20 height 20
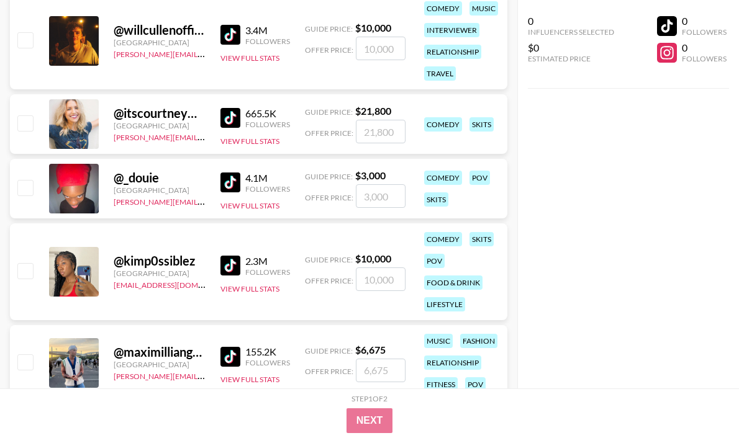
scroll to position [14262, 0]
click at [231, 258] on img at bounding box center [230, 265] width 20 height 20
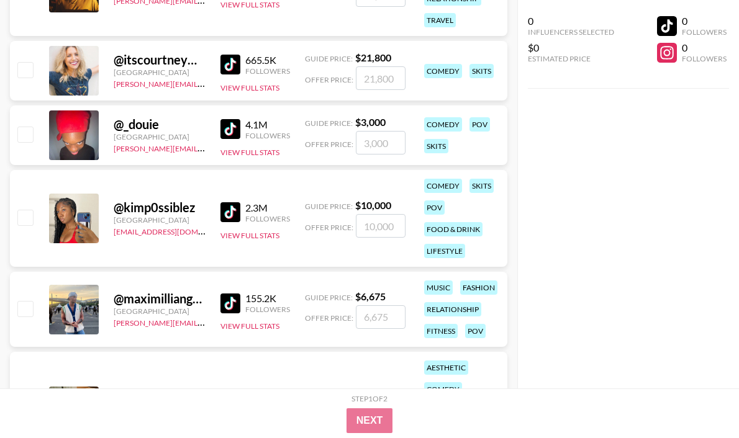
scroll to position [14368, 0]
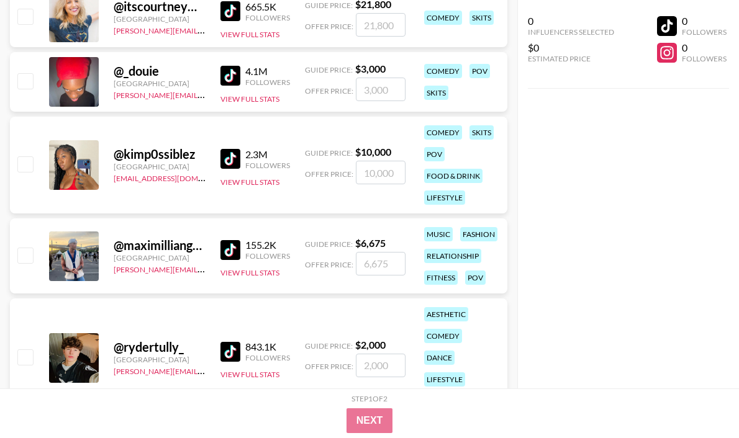
click at [232, 250] on img at bounding box center [230, 250] width 20 height 20
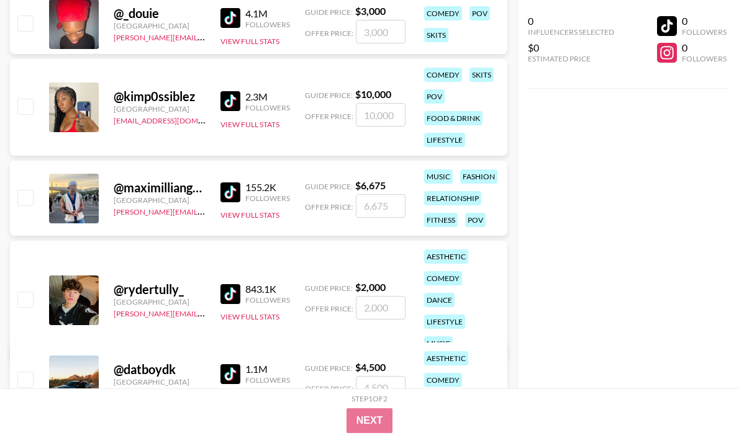
scroll to position [14469, 0]
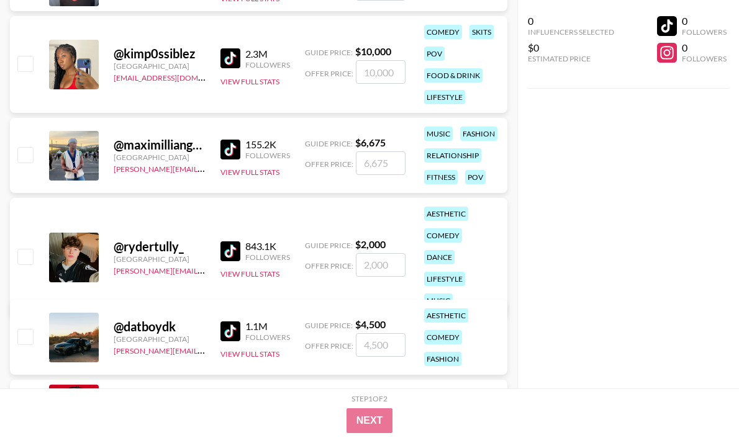
click at [228, 242] on img at bounding box center [230, 252] width 20 height 20
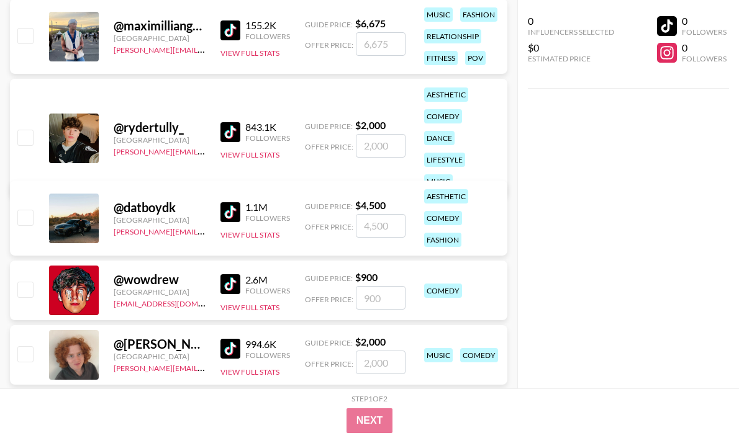
scroll to position [14607, 0]
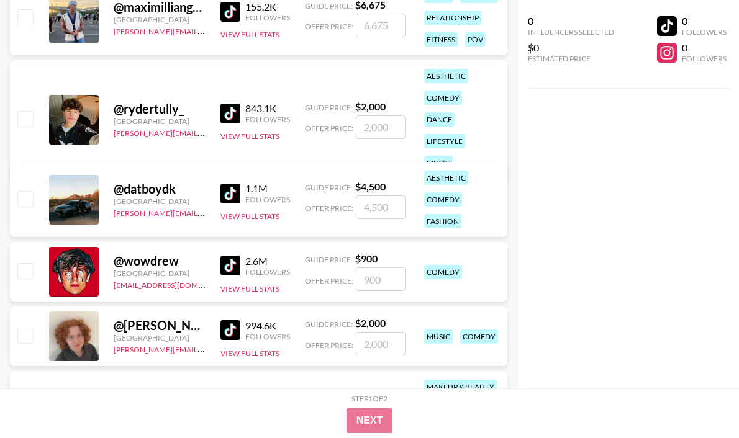
click at [229, 197] on img at bounding box center [230, 194] width 20 height 20
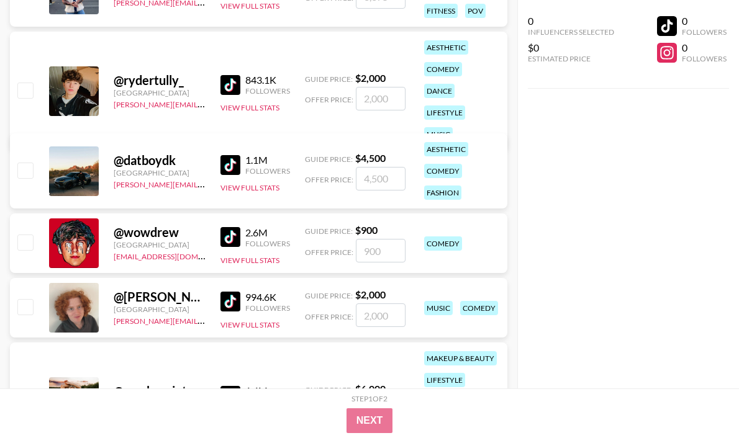
scroll to position [14698, 0]
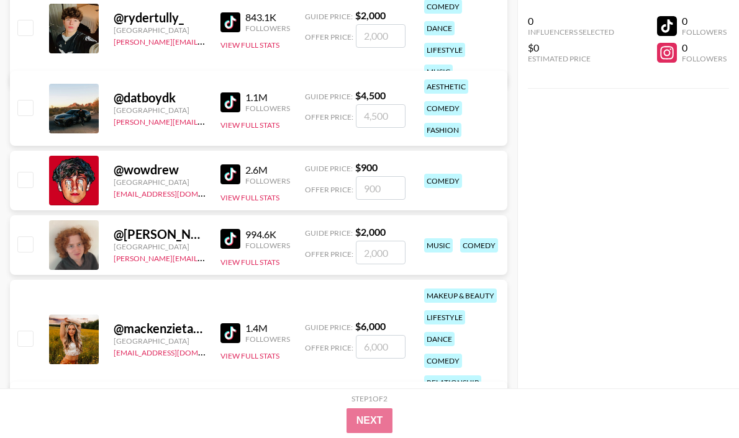
click at [240, 172] on img at bounding box center [230, 175] width 20 height 20
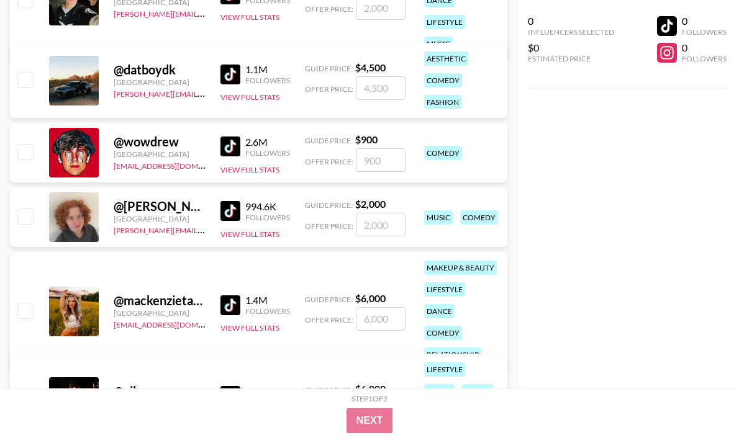
scroll to position [14727, 0]
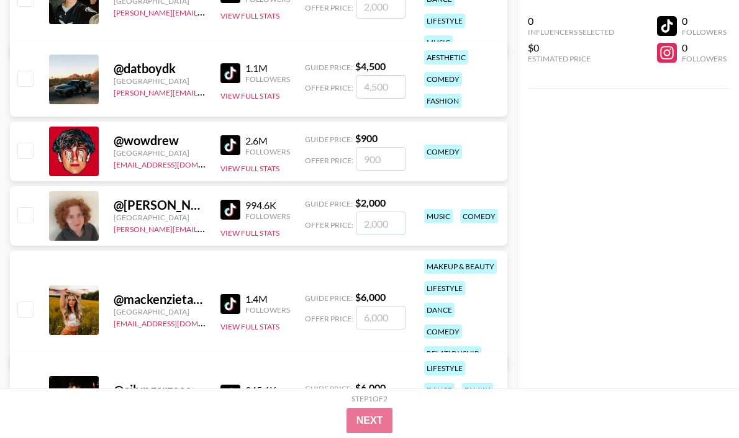
click at [230, 211] on img at bounding box center [230, 210] width 20 height 20
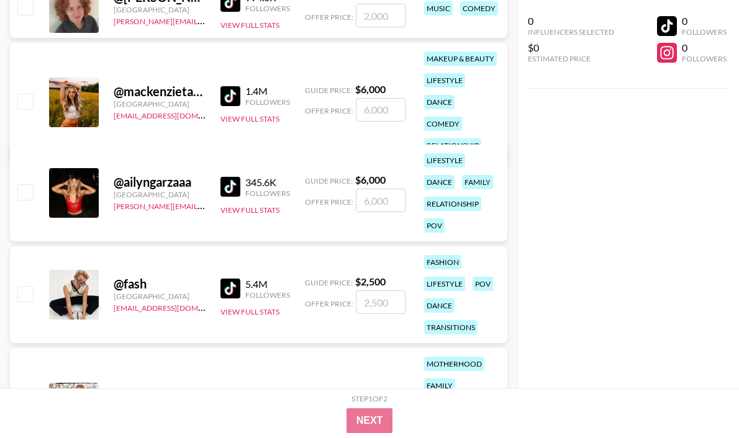
scroll to position [14940, 0]
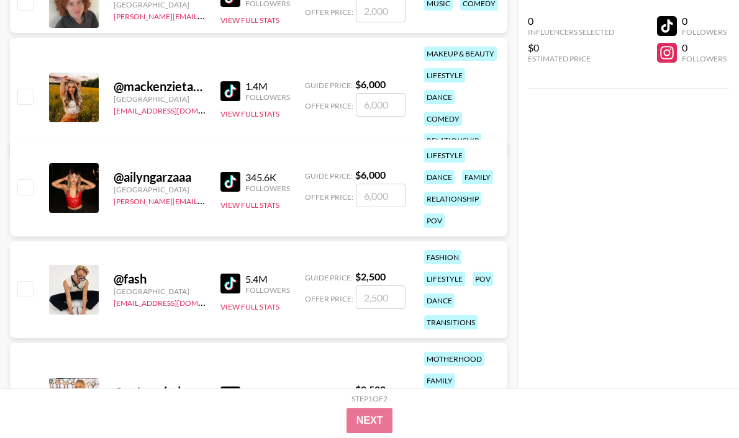
click at [228, 81] on img at bounding box center [230, 91] width 20 height 20
click at [232, 181] on img at bounding box center [230, 182] width 20 height 20
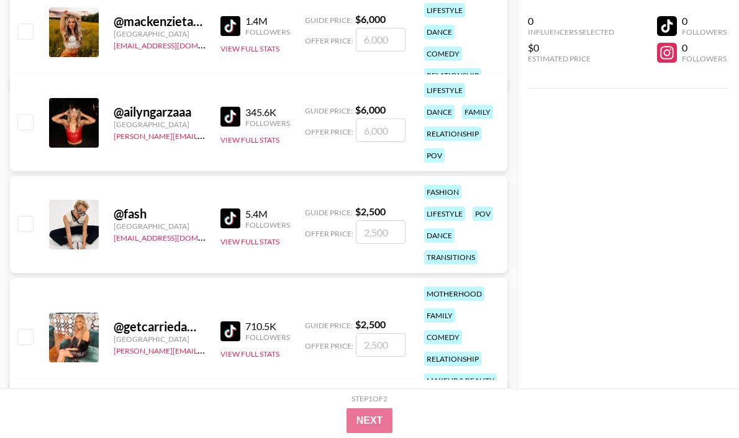
scroll to position [15025, 0]
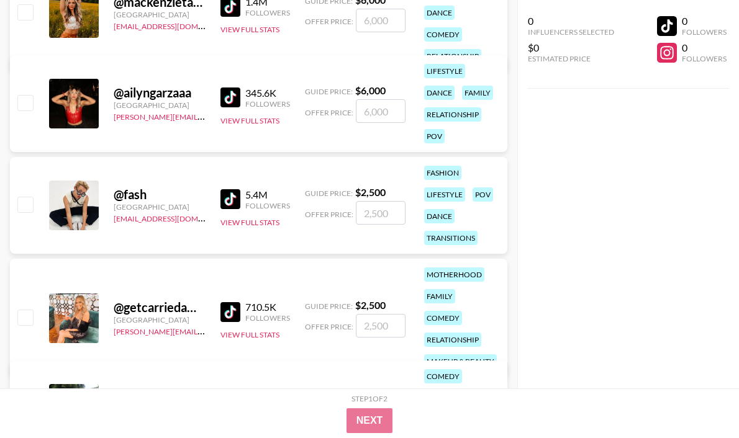
click at [230, 199] on img at bounding box center [230, 199] width 20 height 20
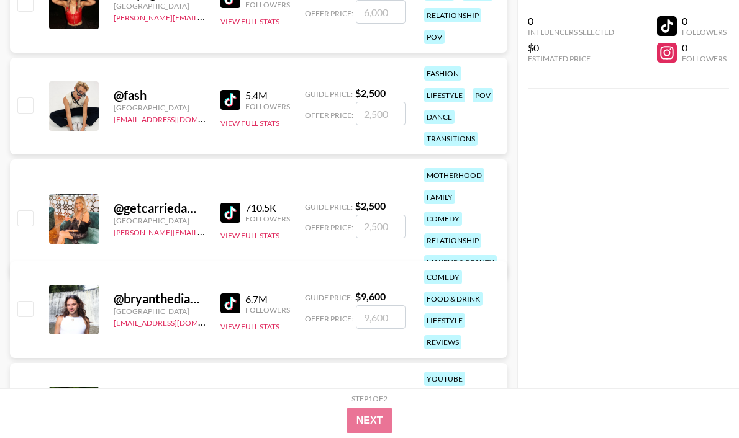
scroll to position [15153, 0]
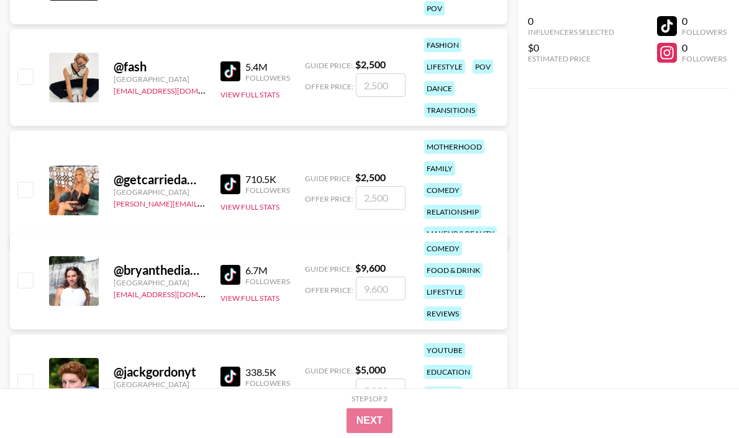
click at [234, 174] on img at bounding box center [230, 184] width 20 height 20
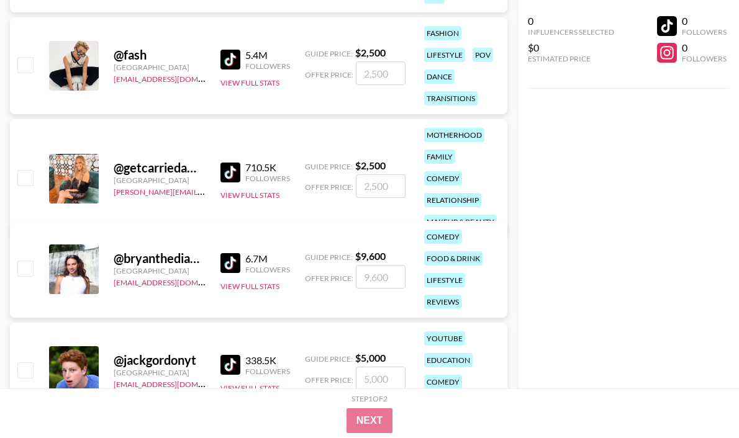
scroll to position [15185, 0]
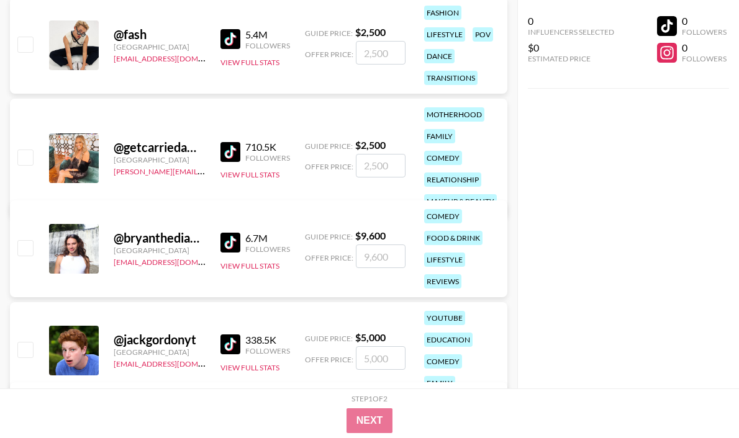
click at [239, 245] on img at bounding box center [230, 243] width 20 height 20
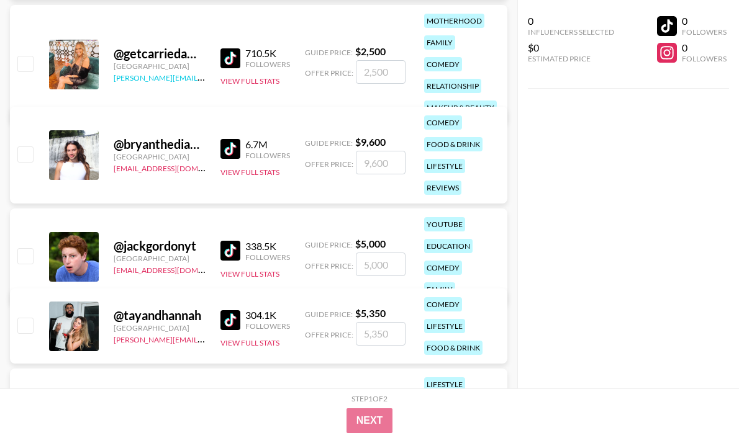
scroll to position [15281, 0]
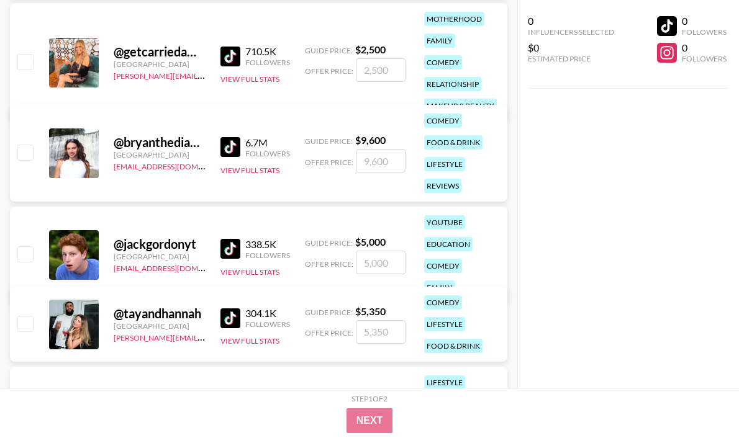
click at [227, 239] on img at bounding box center [230, 249] width 20 height 20
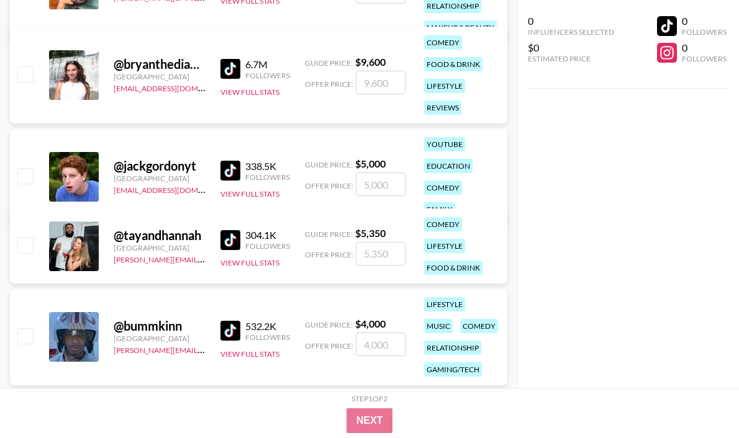
scroll to position [15390, 0]
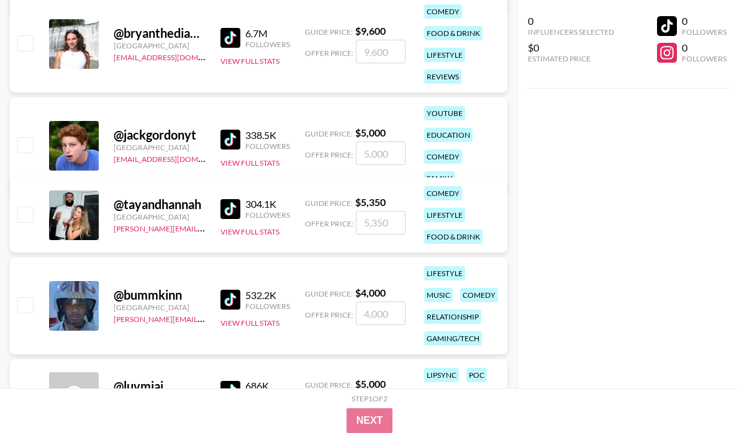
click at [228, 206] on img at bounding box center [230, 209] width 20 height 20
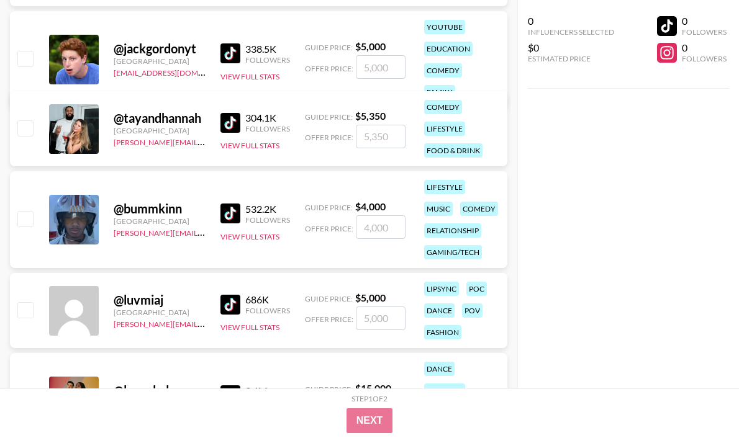
scroll to position [15477, 0]
click at [232, 209] on img at bounding box center [230, 213] width 20 height 20
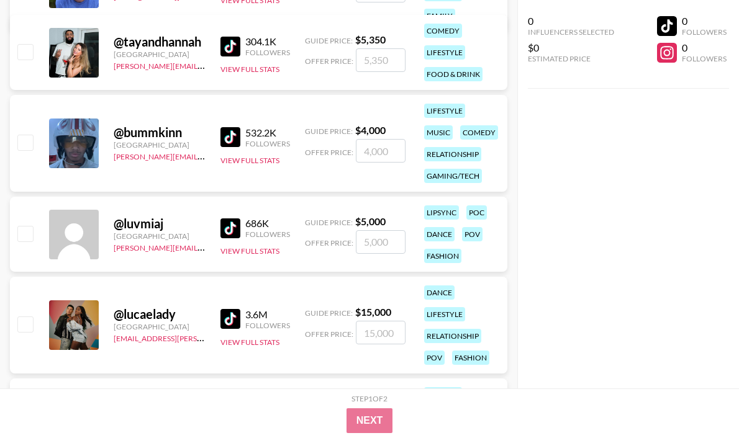
scroll to position [15566, 0]
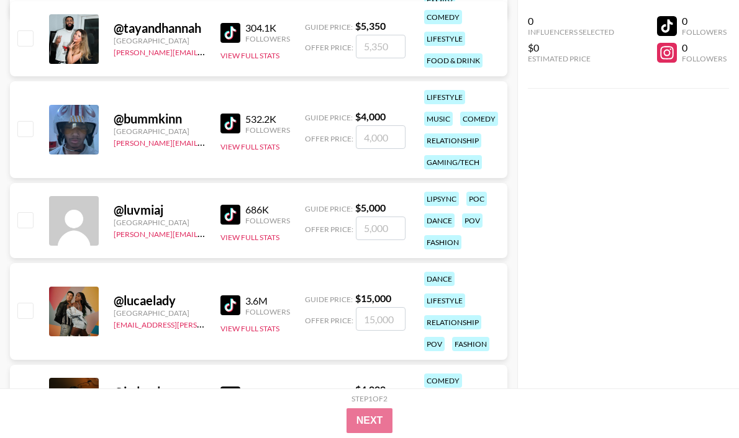
click at [235, 220] on img at bounding box center [230, 215] width 20 height 20
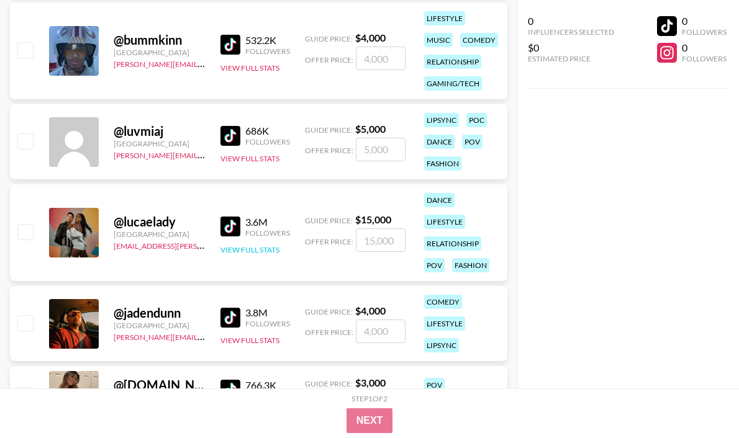
scroll to position [15676, 0]
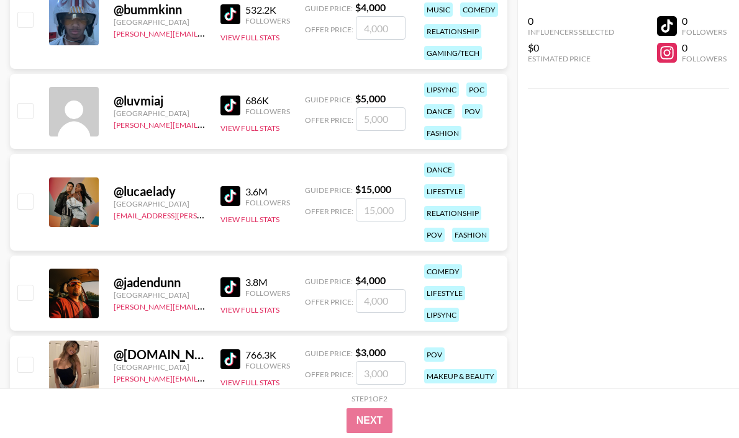
click at [229, 193] on img at bounding box center [230, 196] width 20 height 20
click at [234, 279] on img at bounding box center [230, 288] width 20 height 20
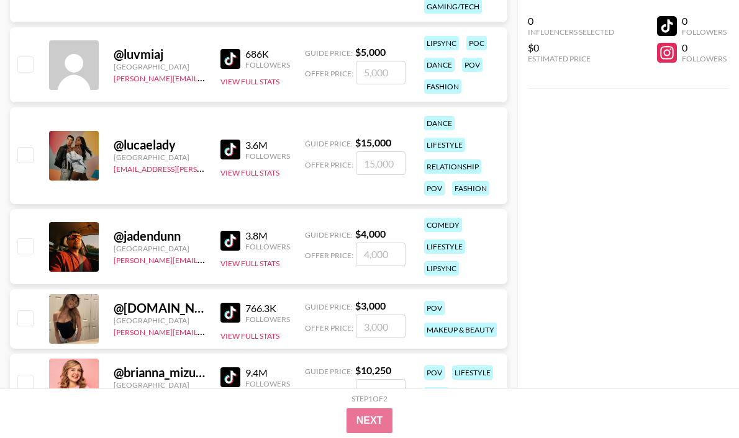
scroll to position [15794, 0]
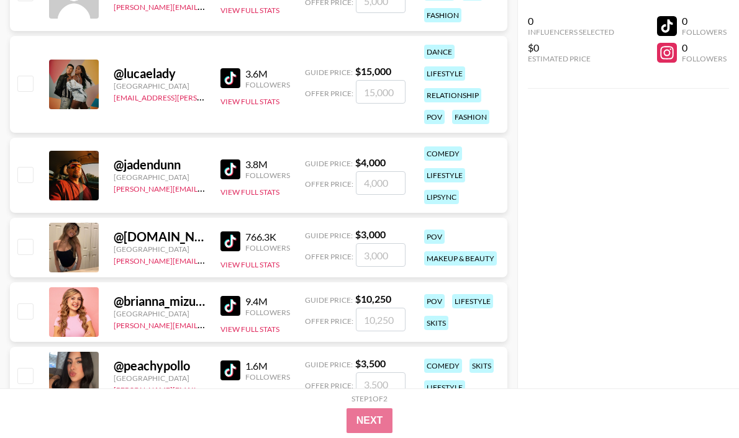
click at [237, 247] on img at bounding box center [230, 242] width 20 height 20
click at [237, 306] on img at bounding box center [230, 306] width 20 height 20
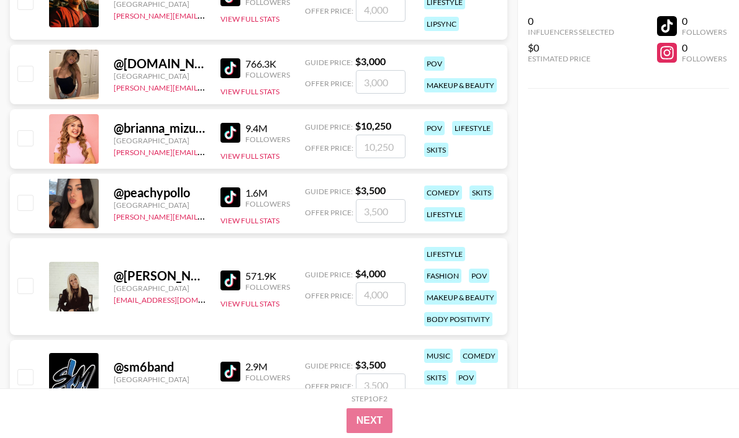
scroll to position [15990, 0]
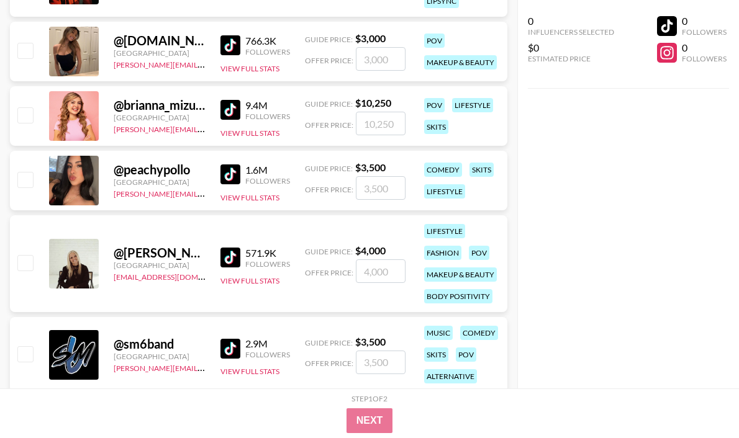
click at [225, 174] on img at bounding box center [230, 175] width 20 height 20
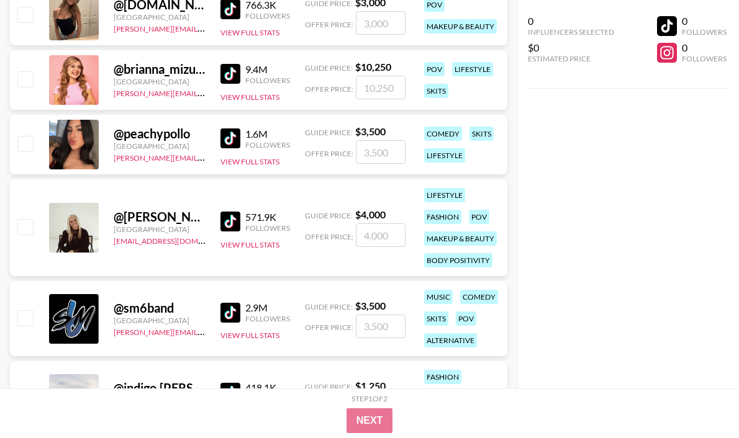
scroll to position [16028, 0]
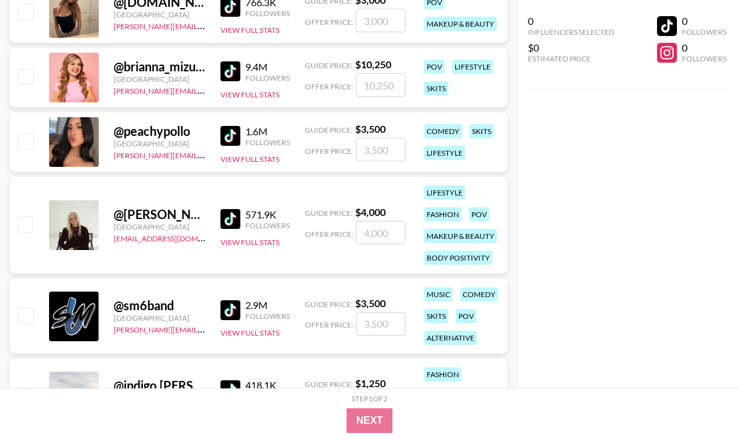
click at [229, 225] on img at bounding box center [230, 219] width 20 height 20
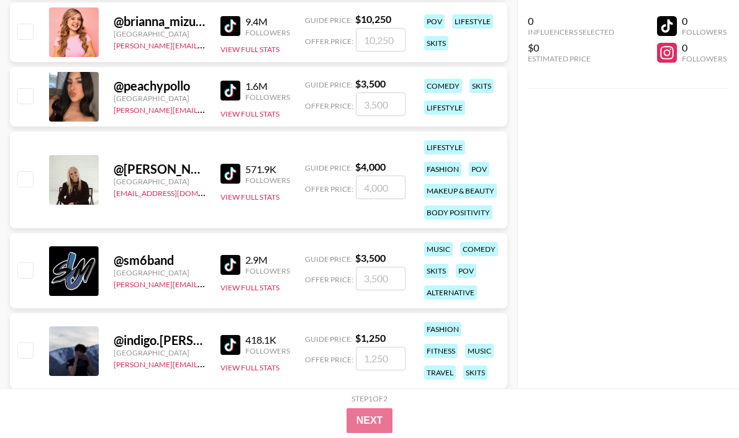
scroll to position [16074, 0]
click at [233, 268] on img at bounding box center [230, 265] width 20 height 20
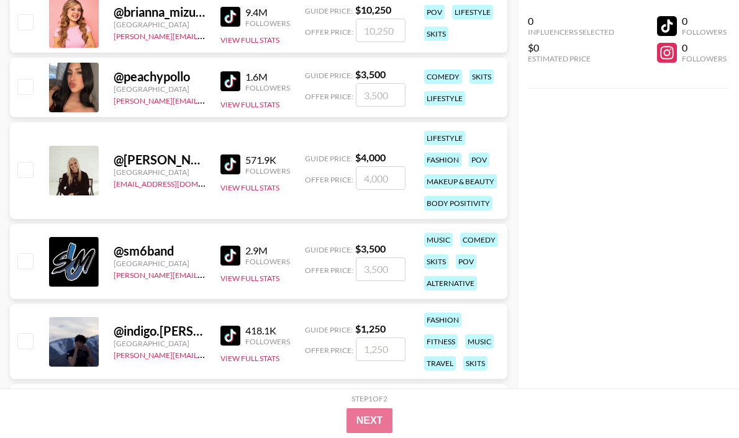
scroll to position [16097, 0]
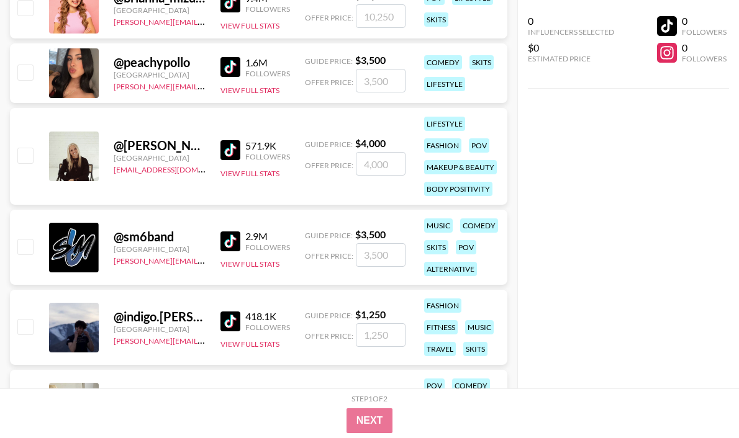
click at [232, 319] on img at bounding box center [230, 322] width 20 height 20
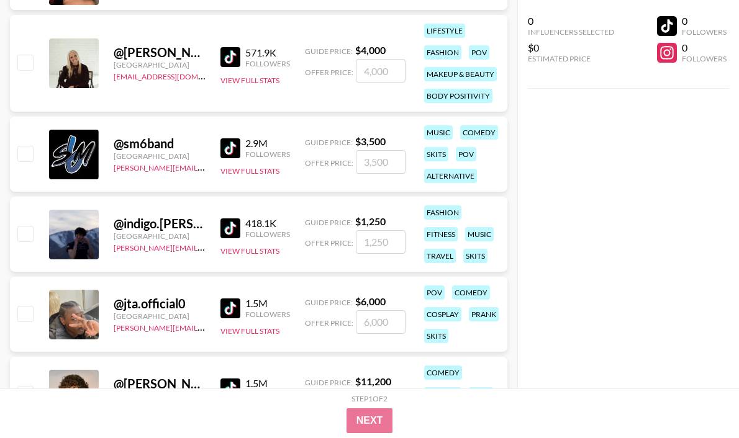
scroll to position [16193, 0]
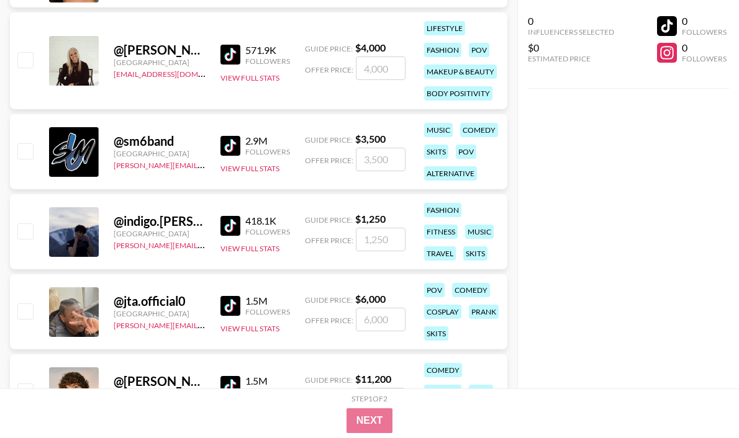
click at [225, 300] on img at bounding box center [230, 306] width 20 height 20
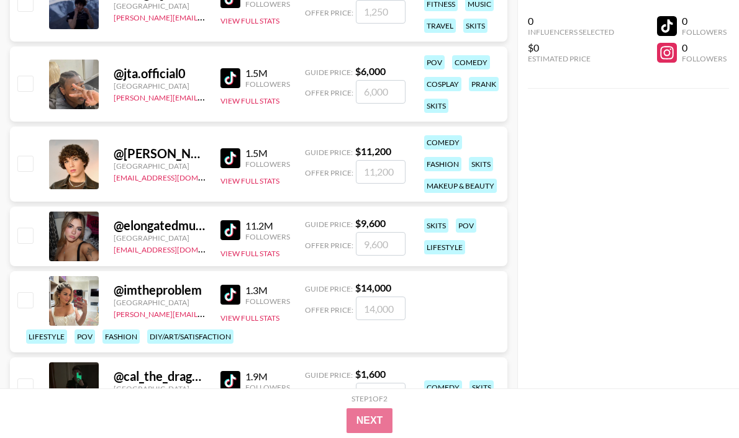
scroll to position [16423, 0]
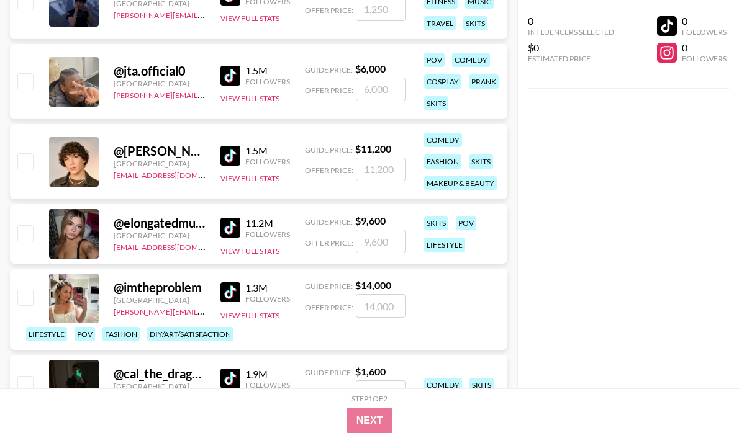
click at [221, 152] on img at bounding box center [230, 156] width 20 height 20
click at [229, 233] on img at bounding box center [230, 228] width 20 height 20
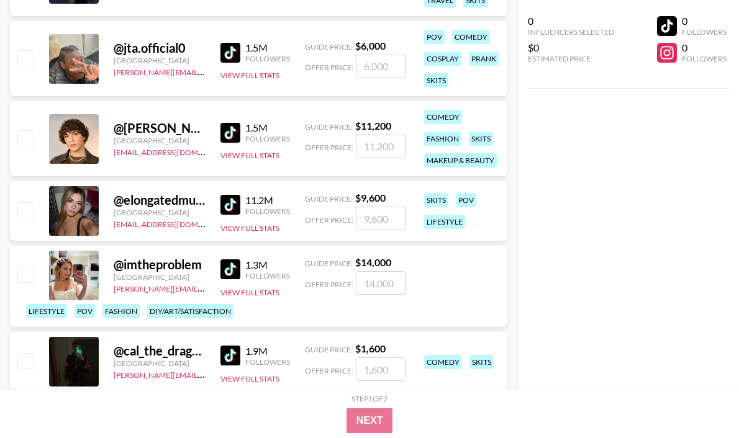
scroll to position [16672, 0]
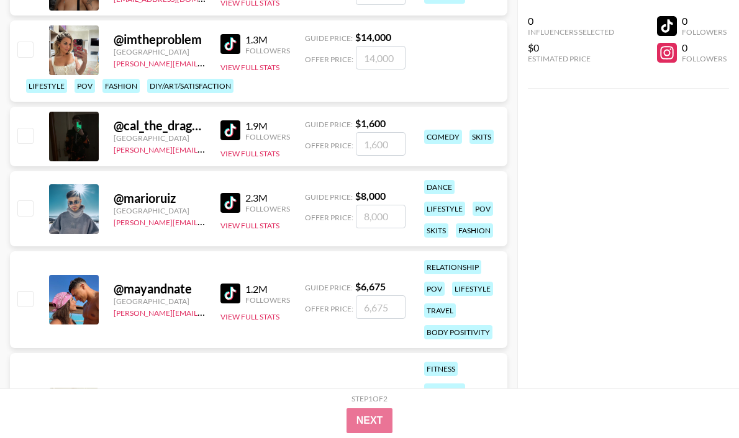
click at [234, 42] on img at bounding box center [230, 44] width 20 height 20
click at [227, 130] on img at bounding box center [230, 130] width 20 height 20
click at [226, 202] on img at bounding box center [230, 203] width 20 height 20
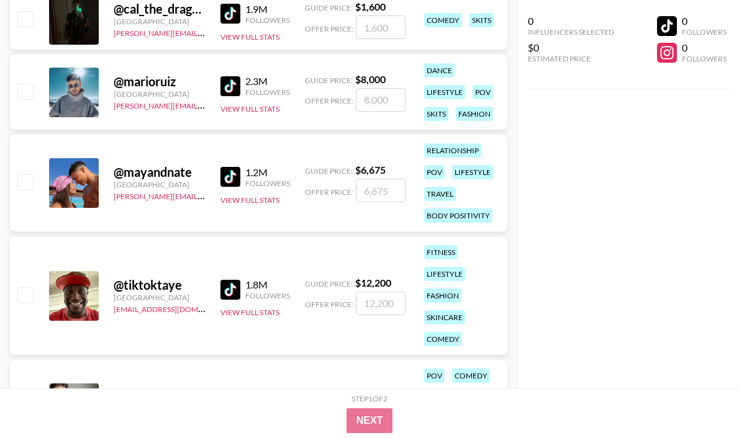
scroll to position [16788, 0]
click at [229, 176] on img at bounding box center [230, 177] width 20 height 20
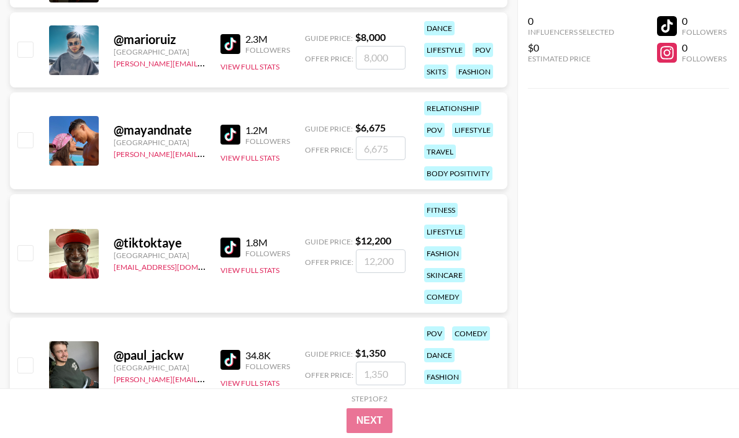
scroll to position [16999, 0]
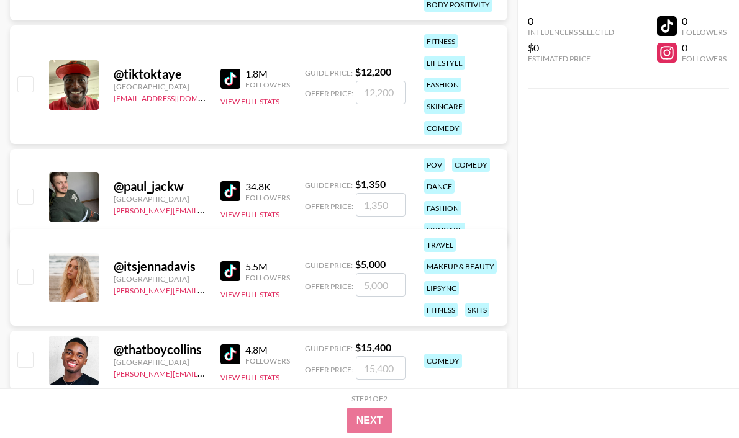
click at [229, 78] on img at bounding box center [230, 79] width 20 height 20
click at [231, 181] on img at bounding box center [230, 191] width 20 height 20
click at [236, 272] on img at bounding box center [230, 271] width 20 height 20
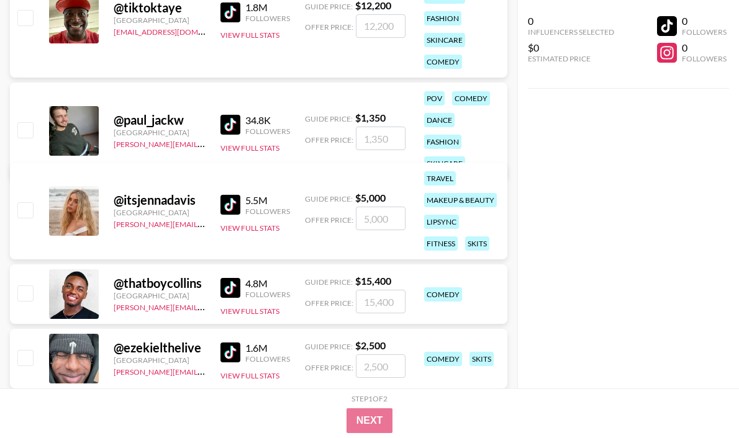
scroll to position [17143, 0]
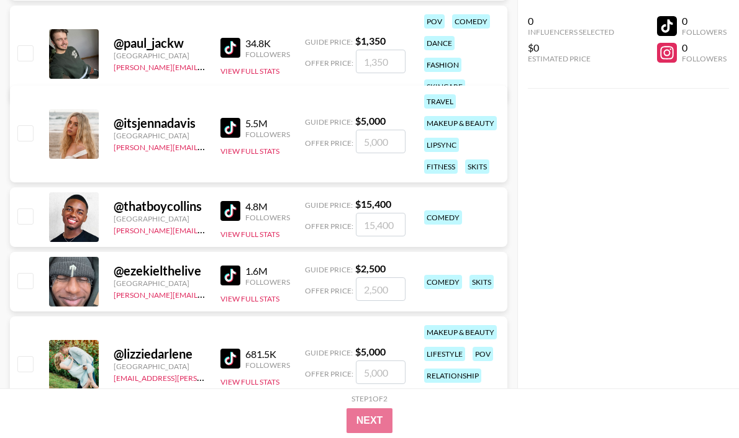
click at [233, 209] on img at bounding box center [230, 211] width 20 height 20
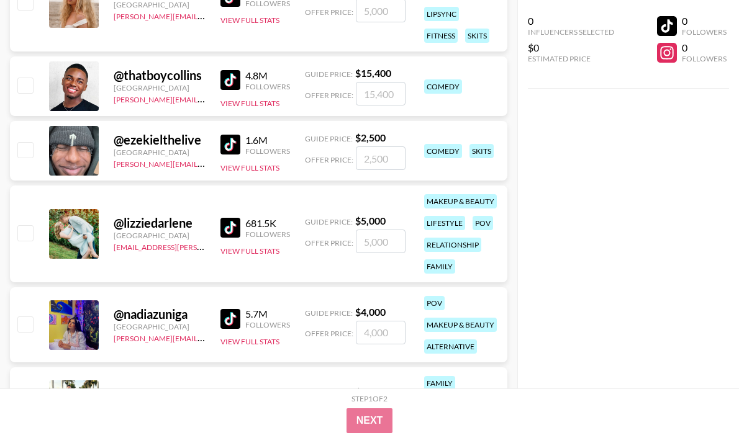
scroll to position [17274, 0]
click at [231, 225] on img at bounding box center [230, 228] width 20 height 20
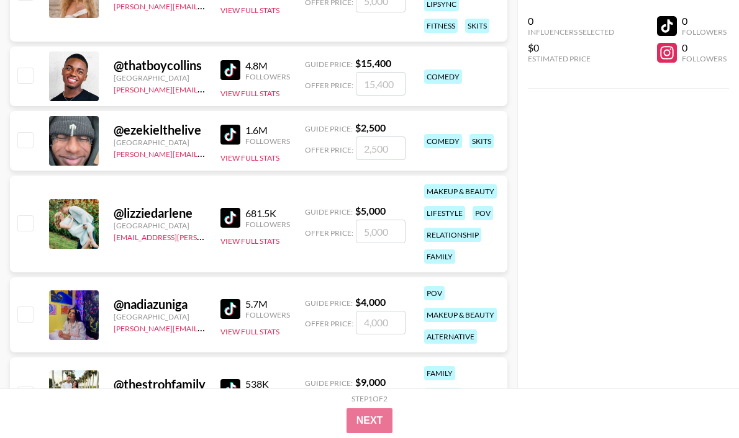
scroll to position [17298, 0]
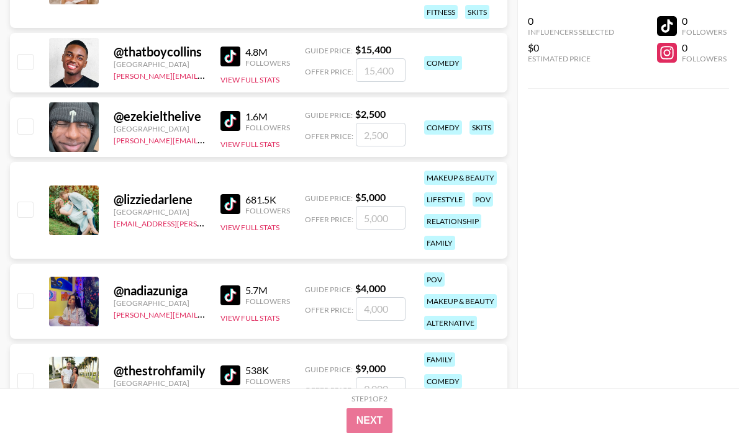
click at [229, 301] on img at bounding box center [230, 296] width 20 height 20
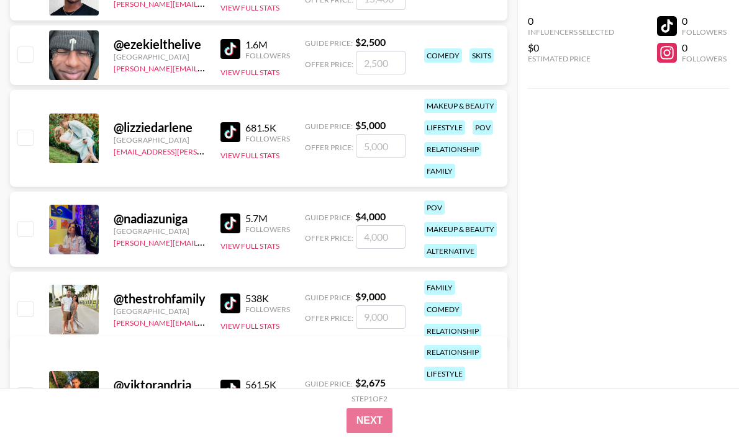
scroll to position [17536, 0]
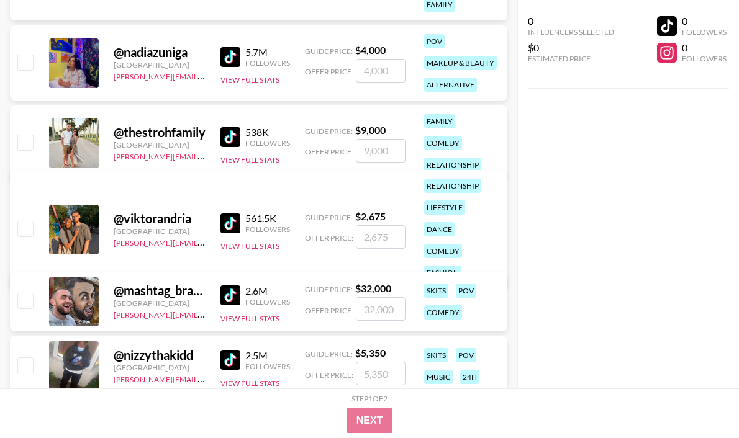
click at [231, 129] on img at bounding box center [230, 137] width 20 height 20
click at [232, 214] on img at bounding box center [230, 224] width 20 height 20
click at [237, 295] on img at bounding box center [230, 296] width 20 height 20
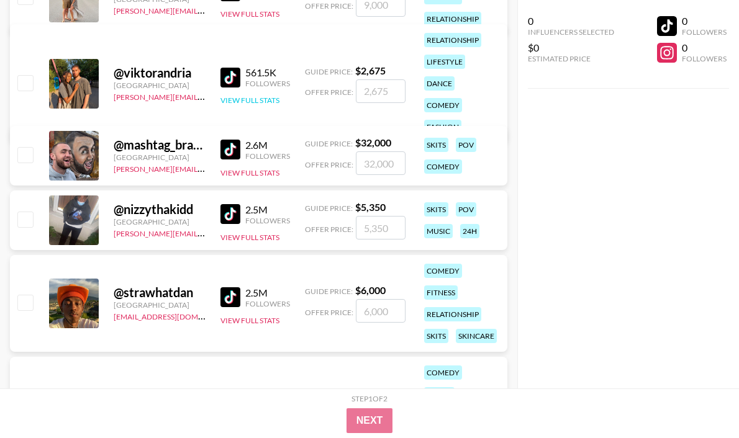
scroll to position [17691, 0]
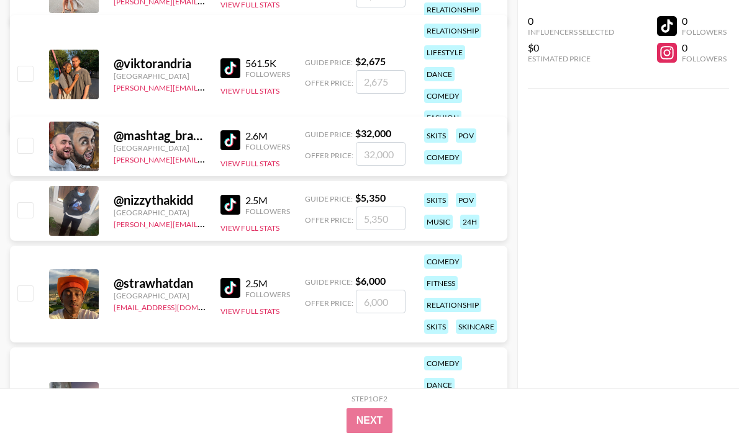
click at [229, 206] on img at bounding box center [230, 205] width 20 height 20
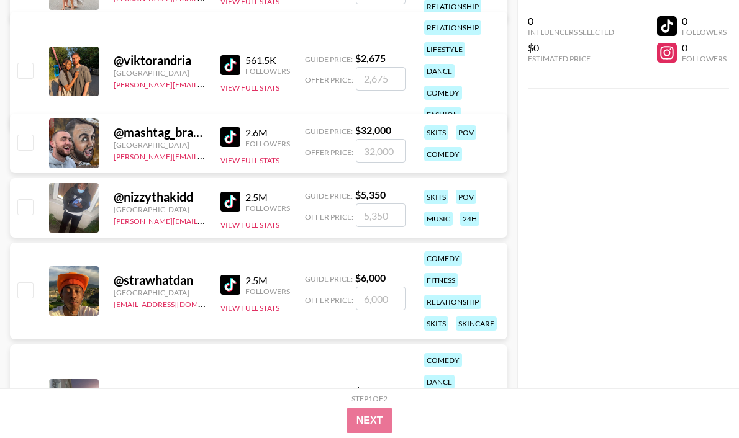
scroll to position [17785, 0]
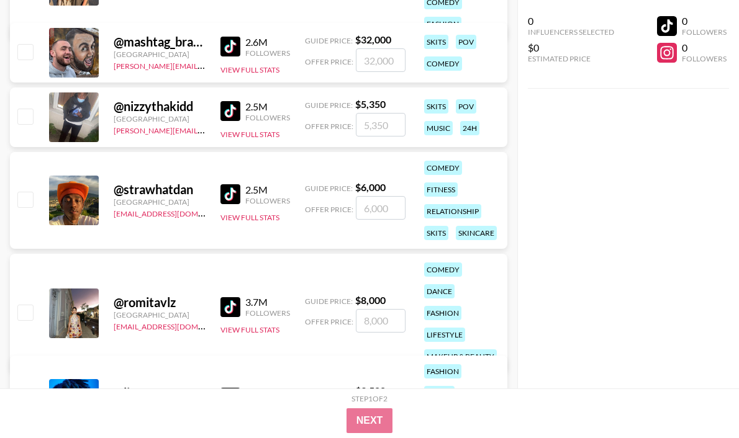
click at [236, 193] on img at bounding box center [230, 194] width 20 height 20
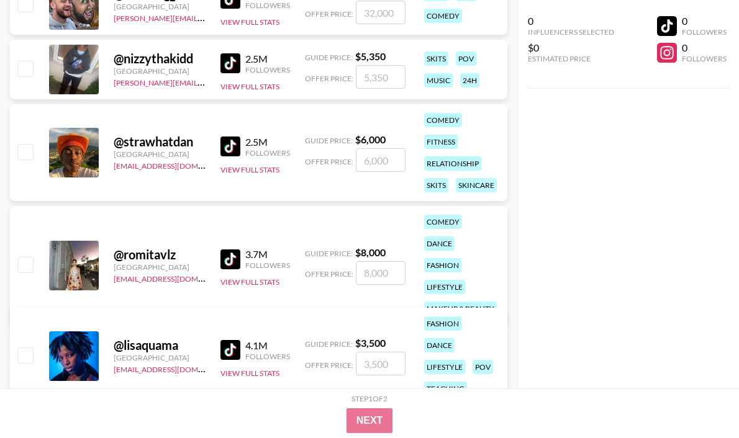
scroll to position [17894, 0]
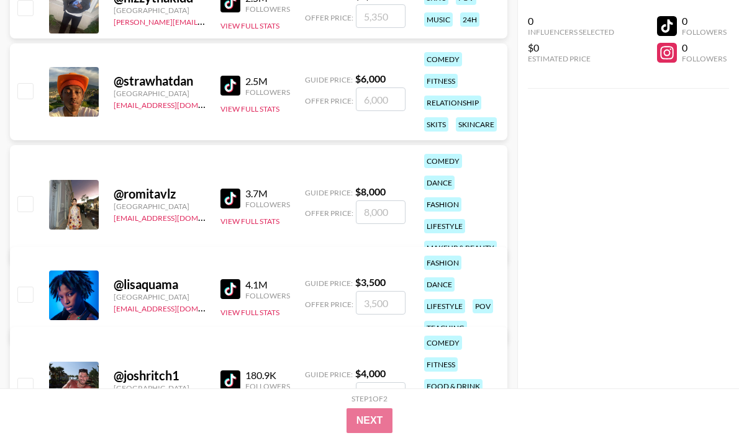
click at [234, 189] on img at bounding box center [230, 199] width 20 height 20
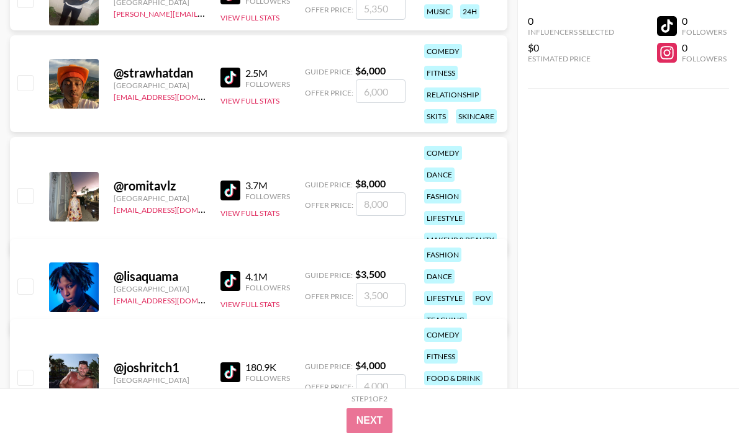
scroll to position [17914, 0]
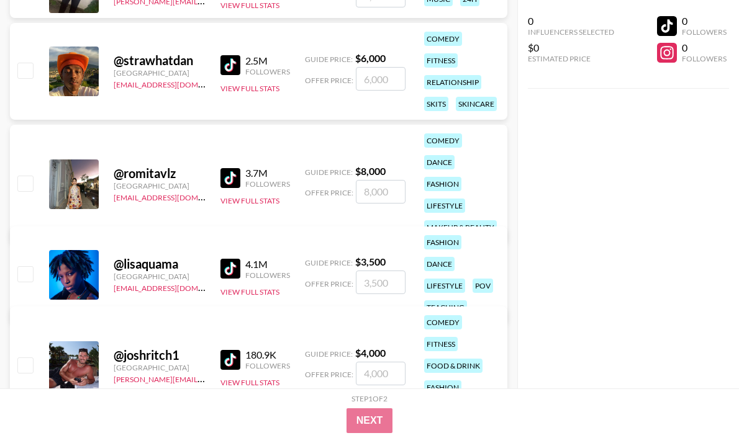
click at [235, 259] on img at bounding box center [230, 269] width 20 height 20
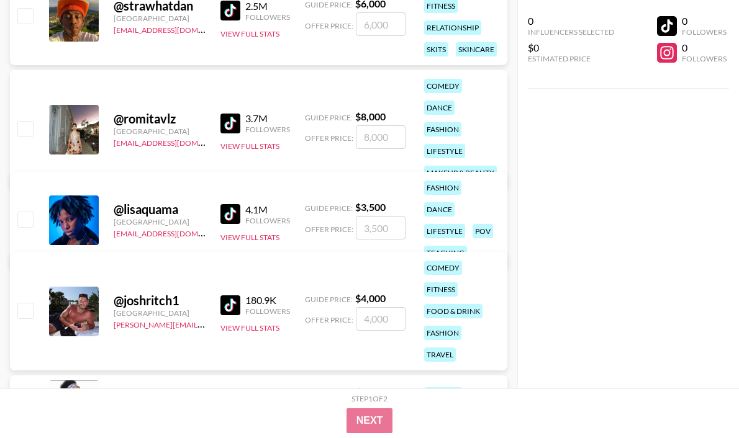
scroll to position [17981, 0]
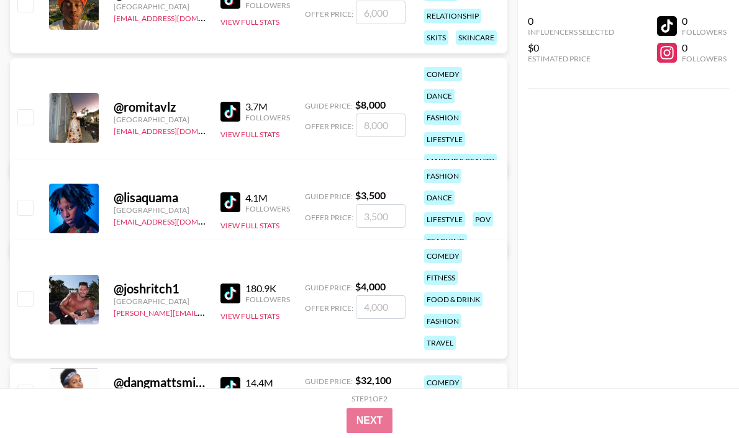
click at [232, 295] on img at bounding box center [230, 294] width 20 height 20
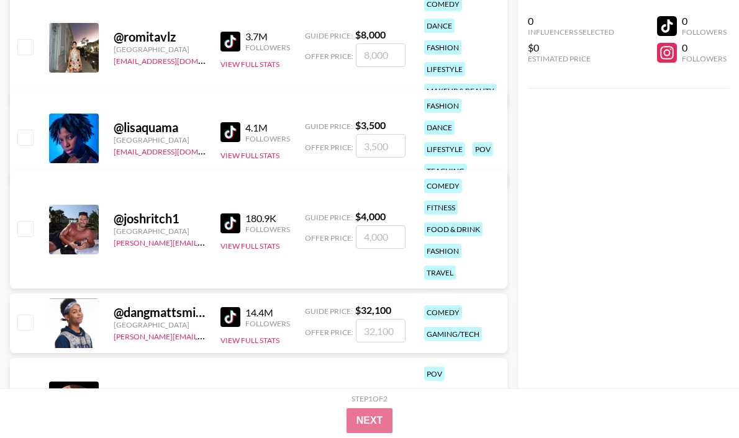
scroll to position [18100, 0]
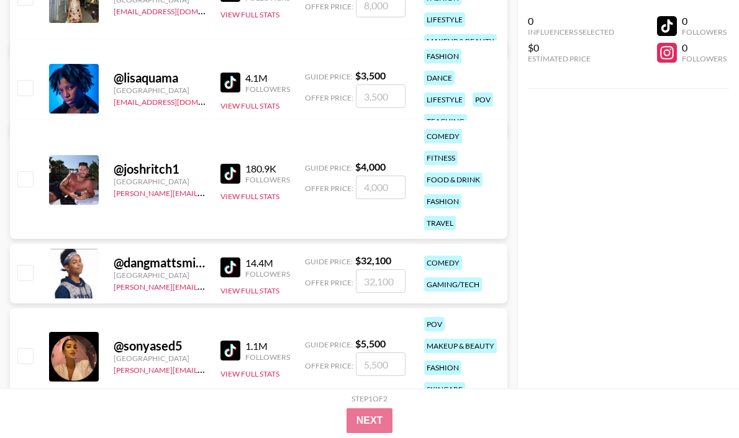
click at [232, 265] on img at bounding box center [230, 268] width 20 height 20
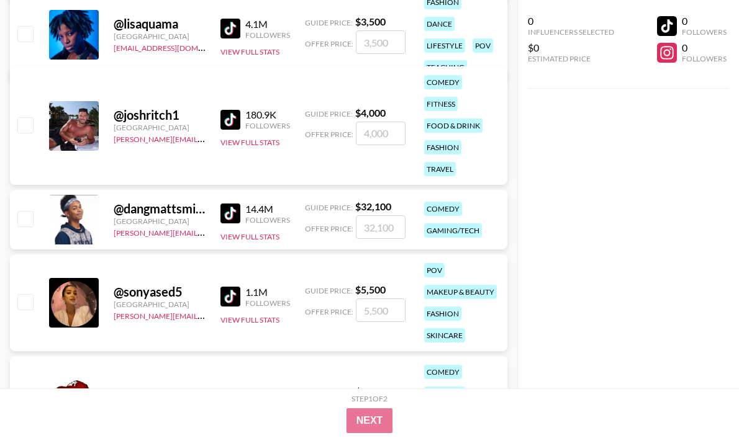
scroll to position [18154, 0]
click at [236, 283] on div "1.1M Followers View Full Stats" at bounding box center [255, 303] width 70 height 44
click at [235, 291] on img at bounding box center [230, 297] width 20 height 20
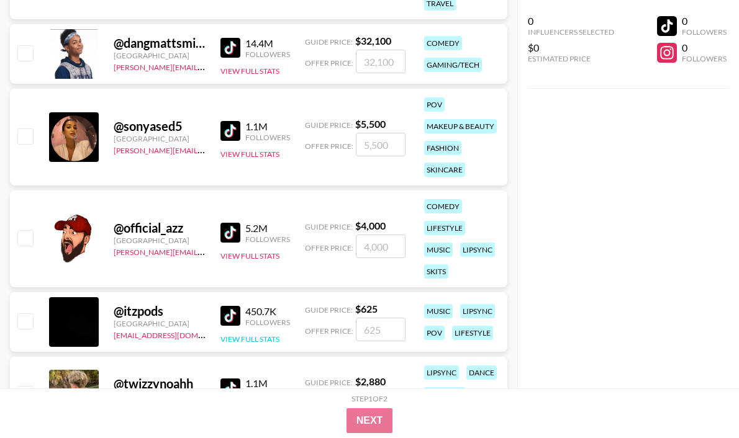
scroll to position [18405, 0]
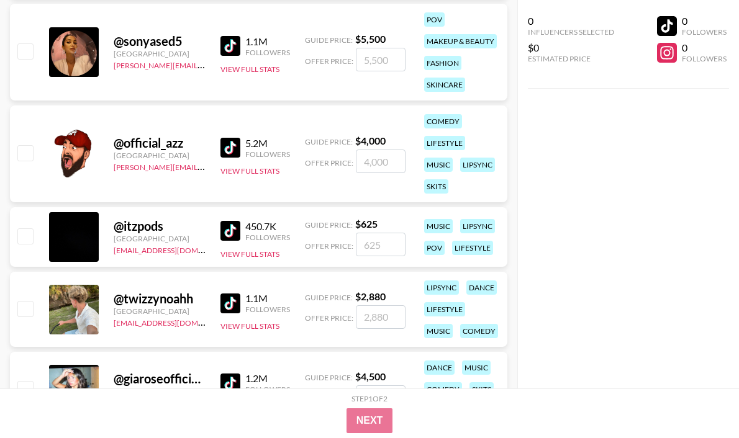
click at [230, 142] on img at bounding box center [230, 148] width 20 height 20
click at [232, 238] on img at bounding box center [230, 231] width 20 height 20
click at [226, 303] on img at bounding box center [230, 304] width 20 height 20
